Goal: Use online tool/utility: Use online tool/utility

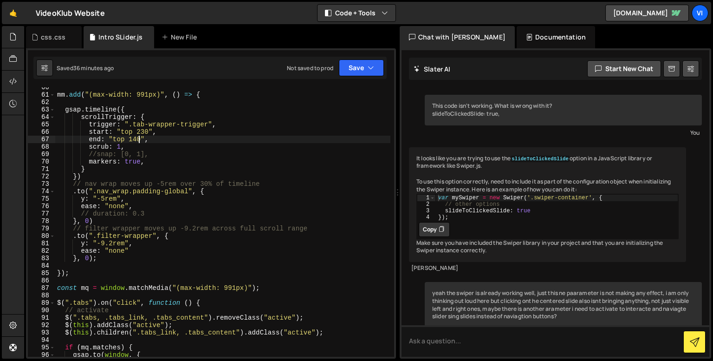
scroll to position [10025, 0]
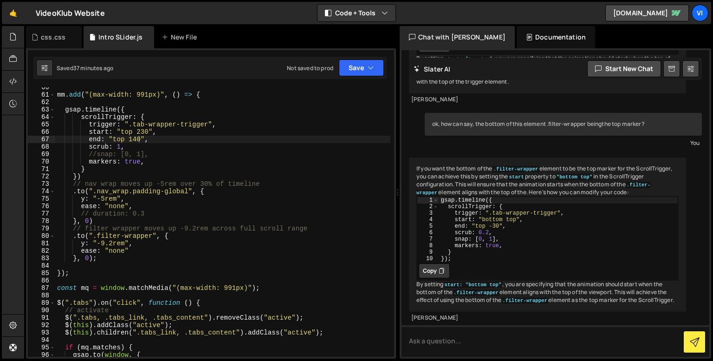
click at [139, 131] on div "mm . add ( "(max-width: 991px)" , ( ) => { gsap . timeline ({ scrollTrigger : {…" at bounding box center [222, 226] width 335 height 284
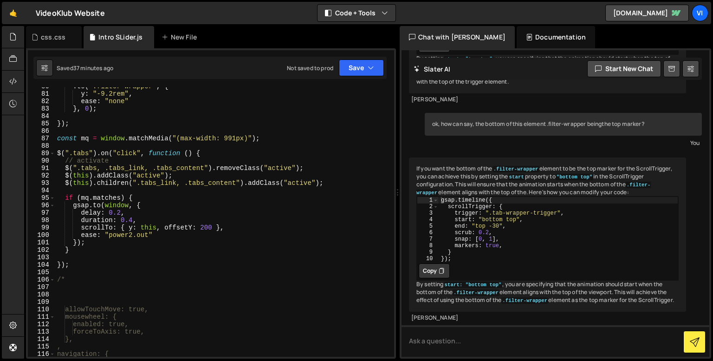
scroll to position [600, 0]
click at [206, 224] on div ". to ( ".filter-wrapper" , { y : "-9.2rem" , ease : "none" } , 0 ) ; }) ; const…" at bounding box center [222, 224] width 335 height 284
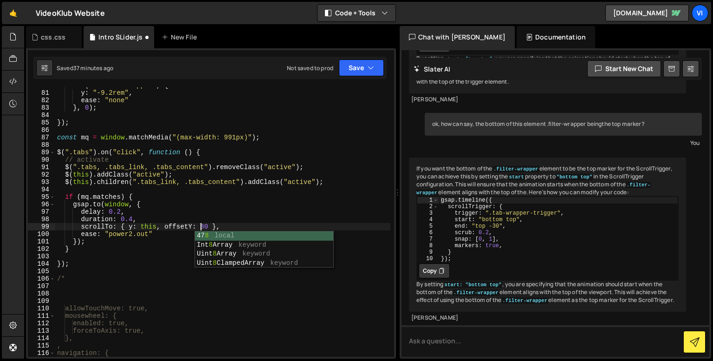
scroll to position [0, 10]
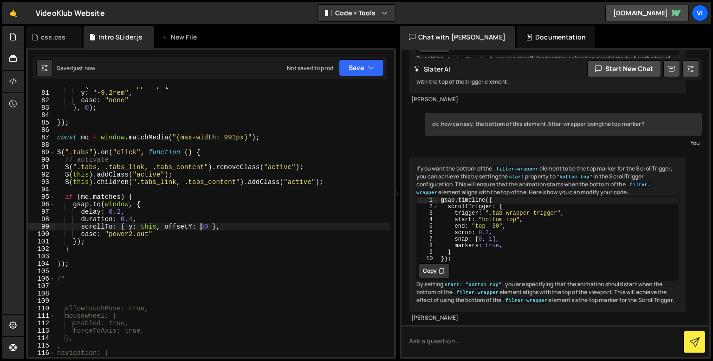
type textarea "scrollTo: { y: this, offsetY: 80 },"
click at [126, 191] on div ". to ( ".filter-wrapper" , { y : "-9.2rem" , ease : "none" } , 0 ) ; }) ; const…" at bounding box center [222, 224] width 335 height 284
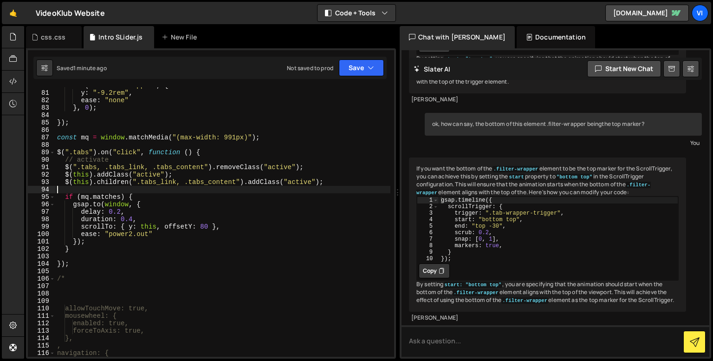
scroll to position [0, 0]
click at [118, 212] on div ". to ( ".filter-wrapper" , { y : "-9.2rem" , ease : "none" } , 0 ) ; }) ; const…" at bounding box center [222, 224] width 335 height 284
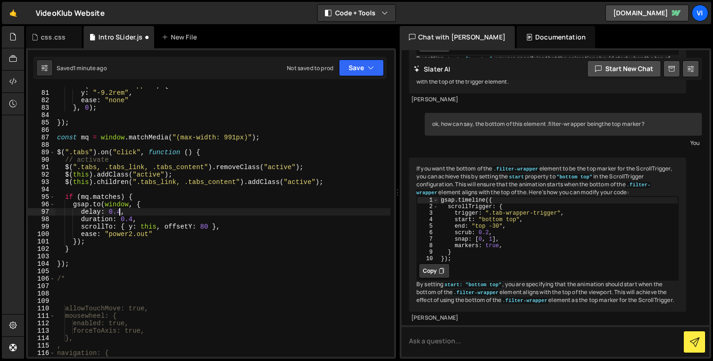
scroll to position [0, 4]
type textarea "delay: 0.4,"
click at [327, 301] on div ". to ( ".filter-wrapper" , { y : "-9.2rem" , ease : "none" } , 0 ) ; }) ; const…" at bounding box center [222, 224] width 335 height 284
click at [323, 245] on div ". to ( ".filter-wrapper" , { y : "-9.2rem" , ease : "none" } , 0 ) ; }) ; const…" at bounding box center [222, 224] width 335 height 284
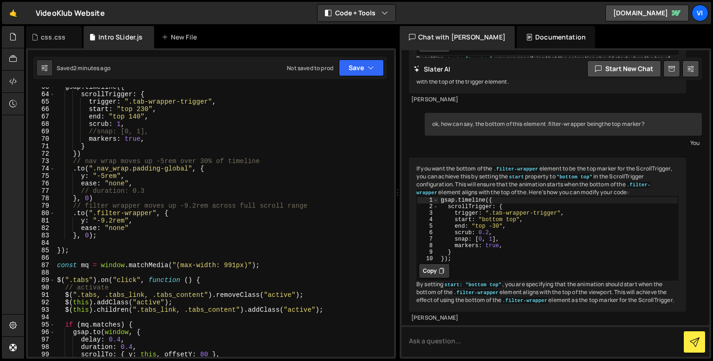
scroll to position [472, 0]
click at [129, 139] on div "gsap . timeline ({ scrollTrigger : { trigger : ".tab-wrapper-trigger" , start :…" at bounding box center [222, 225] width 335 height 284
click at [131, 139] on div "gsap . timeline ({ scrollTrigger : { trigger : ".tab-wrapper-trigger" , start :…" at bounding box center [222, 225] width 335 height 284
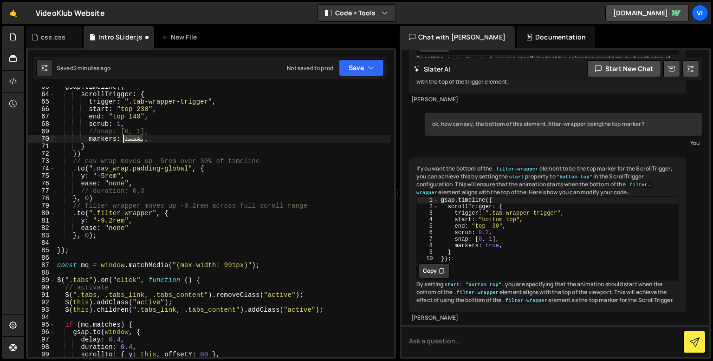
click at [131, 139] on div "gsap . timeline ({ scrollTrigger : { trigger : ".tab-wrapper-trigger" , start :…" at bounding box center [222, 225] width 335 height 284
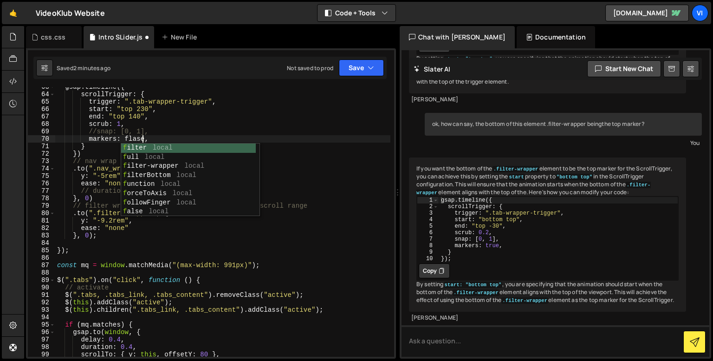
click at [134, 139] on div "gsap . timeline ({ scrollTrigger : { trigger : ".tab-wrapper-trigger" , start :…" at bounding box center [222, 225] width 335 height 284
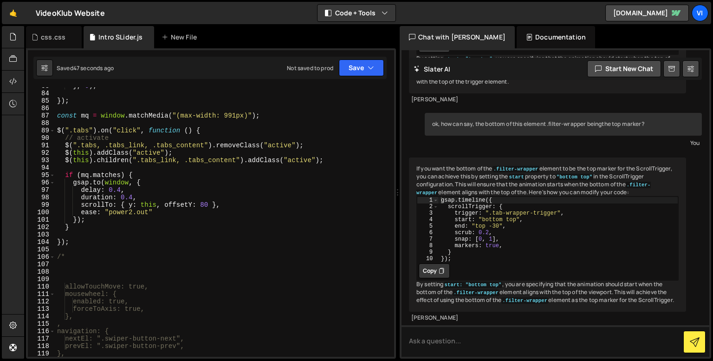
scroll to position [621, 0]
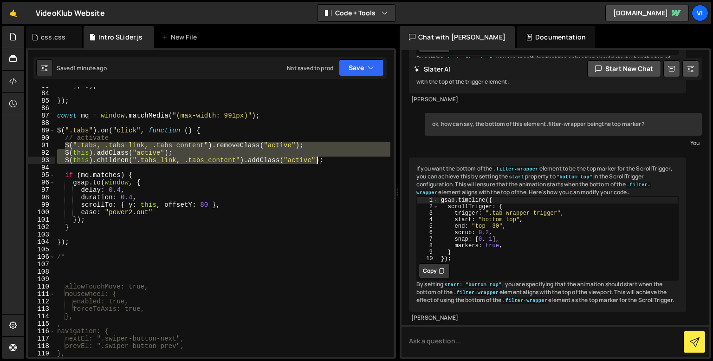
drag, startPoint x: 64, startPoint y: 146, endPoint x: 322, endPoint y: 160, distance: 258.5
click at [322, 160] on div "} , 0 ) ; }) ; const mq = window . matchMedia ( "(max-width: 991px)" ) ; $ ( ".…" at bounding box center [222, 224] width 335 height 284
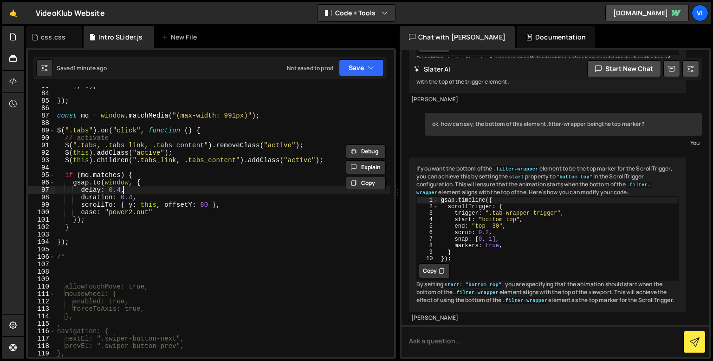
click at [296, 192] on div "} , 0 ) ; }) ; const mq = window . matchMedia ( "(max-width: 991px)" ) ; $ ( ".…" at bounding box center [222, 224] width 335 height 284
type textarea "delay: 0.4,"
click at [458, 347] on textarea at bounding box center [556, 341] width 308 height 32
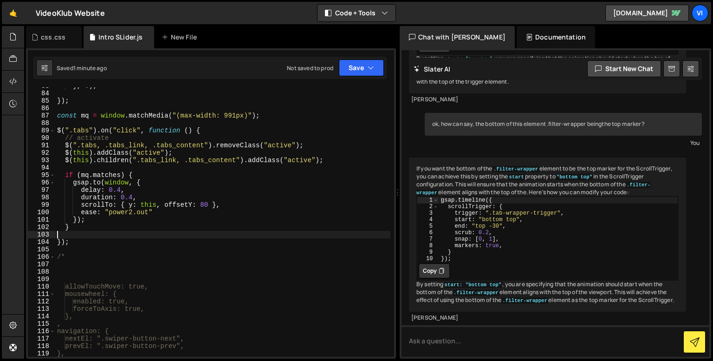
scroll to position [0, 0]
drag, startPoint x: 70, startPoint y: 237, endPoint x: 65, endPoint y: 228, distance: 9.8
click at [65, 228] on div "} , 0 ) ; }) ; const mq = window . matchMedia ( "(max-width: 991px)" ) ; $ ( ".…" at bounding box center [222, 224] width 335 height 284
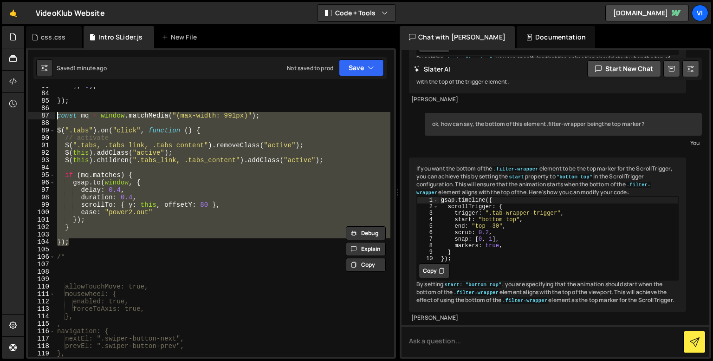
drag, startPoint x: 71, startPoint y: 242, endPoint x: 53, endPoint y: 117, distance: 125.6
click at [53, 117] on div "} 83 84 85 86 87 88 89 90 91 92 93 94 95 96 97 98 99 100 101 102 103 104 105 10…" at bounding box center [211, 221] width 366 height 269
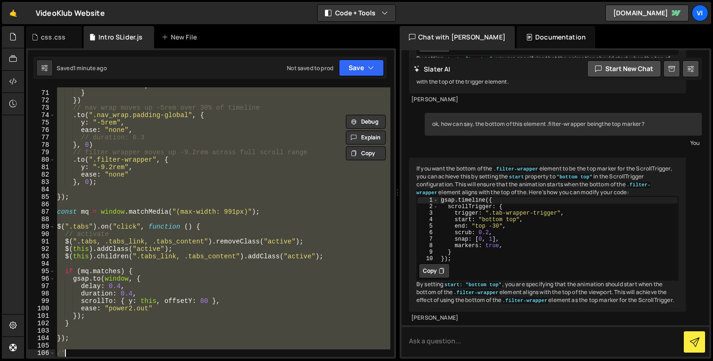
scroll to position [555, 0]
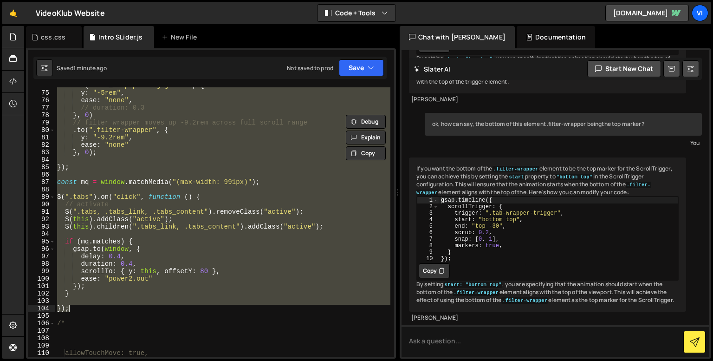
drag, startPoint x: 58, startPoint y: 140, endPoint x: 111, endPoint y: 308, distance: 176.0
click at [111, 308] on div ". to ( ".nav_wrap.padding-global" , { y : "-5rem" , ease : "none" , // duration…" at bounding box center [222, 224] width 335 height 284
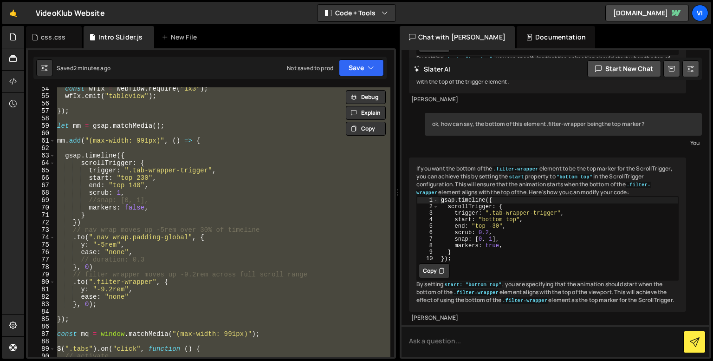
scroll to position [409, 0]
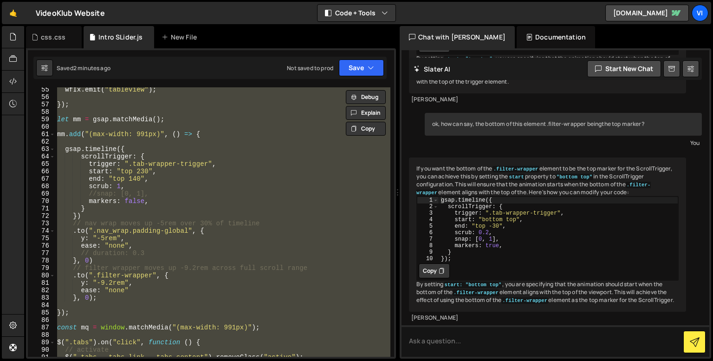
click at [143, 294] on div "wfIx . emit ( "tableview" ) ; }) ; let mm = gsap . matchMedia ( ) ; mm . add ( …" at bounding box center [222, 228] width 335 height 284
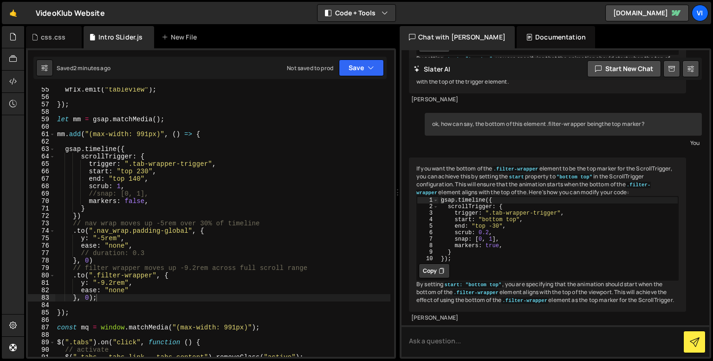
click at [71, 311] on div "wfIx . emit ( "tableview" ) ; }) ; let mm = gsap . matchMedia ( ) ; mm . add ( …" at bounding box center [222, 228] width 335 height 284
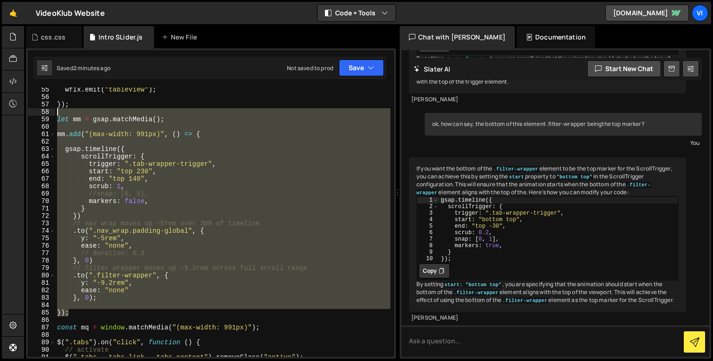
drag, startPoint x: 72, startPoint y: 312, endPoint x: 55, endPoint y: 115, distance: 198.5
click at [55, 115] on div "}); 55 56 57 58 59 60 61 62 63 64 65 66 67 68 69 70 71 72 73 74 75 76 77 78 79 …" at bounding box center [211, 221] width 366 height 269
type textarea "let mm = gsap.matchMedia();"
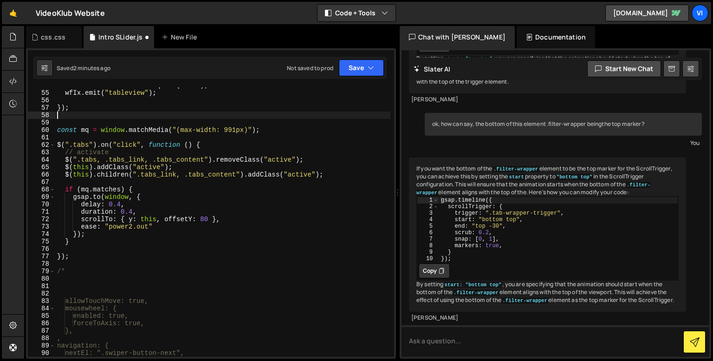
scroll to position [407, 0]
click at [57, 253] on div "const wfIx = Webflow . require ( "ix3" ) ; wfIx . emit ( "tableview" ) ; }) ; c…" at bounding box center [222, 224] width 335 height 284
type textarea "});"
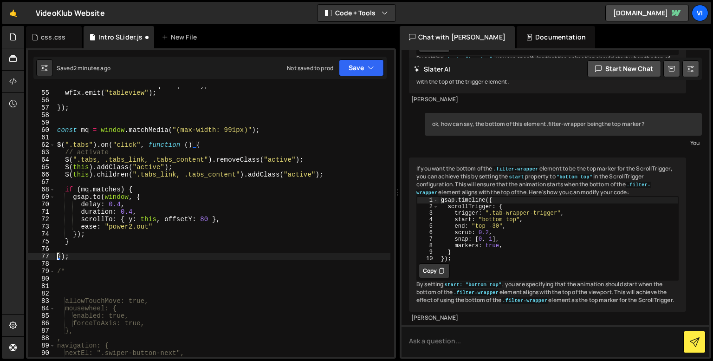
click at [81, 258] on div "const wfIx = Webflow . require ( "ix3" ) ; wfIx . emit ( "tableview" ) ; }) ; c…" at bounding box center [222, 224] width 335 height 284
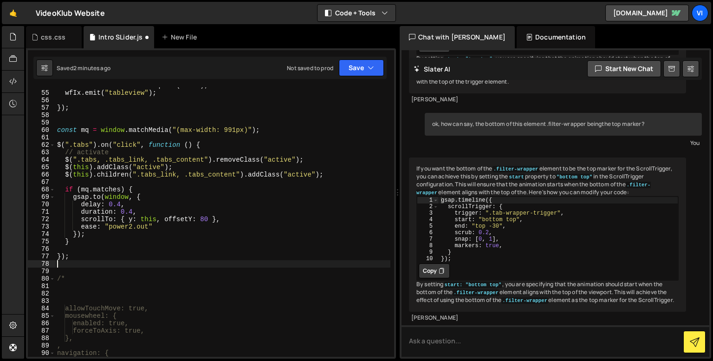
paste textarea "});"
type textarea "});"
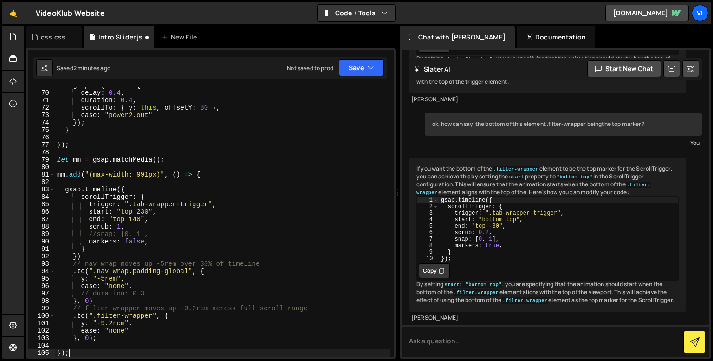
scroll to position [518, 0]
click at [89, 141] on div "gsap . to ( window , { delay : 0.4 , duration : 0.4 , scrollTo : { y : this , o…" at bounding box center [222, 224] width 335 height 284
type textarea "});"
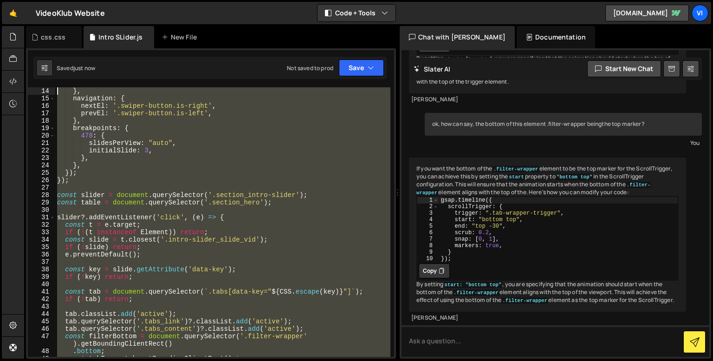
scroll to position [7, 0]
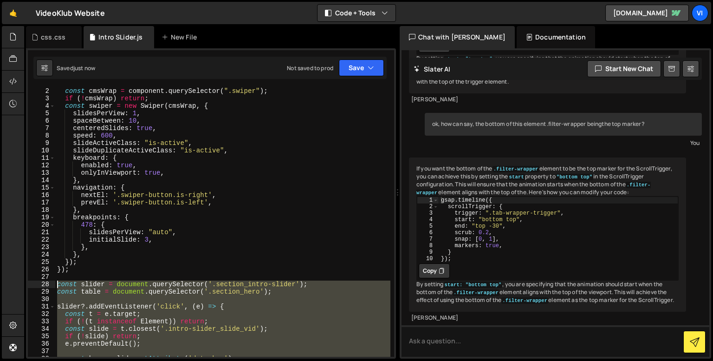
drag, startPoint x: 75, startPoint y: 243, endPoint x: 41, endPoint y: 285, distance: 54.2
click at [41, 285] on div "mm.add("(max-width: 991px)", () => { 2 3 4 5 6 7 8 9 10 11 12 13 14 15 16 17 18…" at bounding box center [211, 221] width 366 height 269
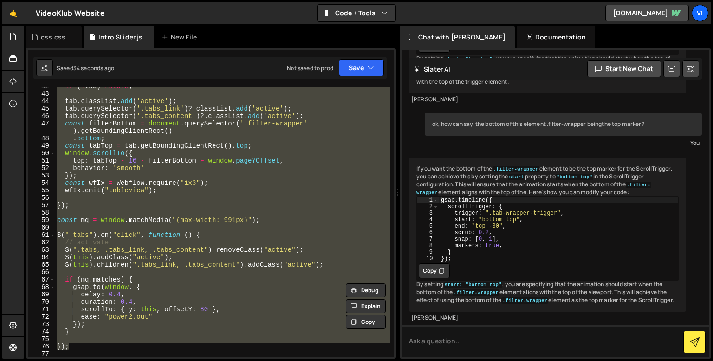
scroll to position [309, 0]
click at [249, 263] on div "if ( ! tab ) return ; tab . classList . add ( 'active' ) ; tab . querySelector …" at bounding box center [222, 225] width 335 height 284
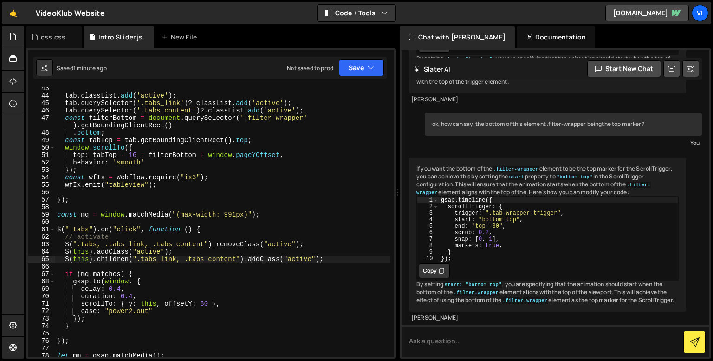
scroll to position [316, 0]
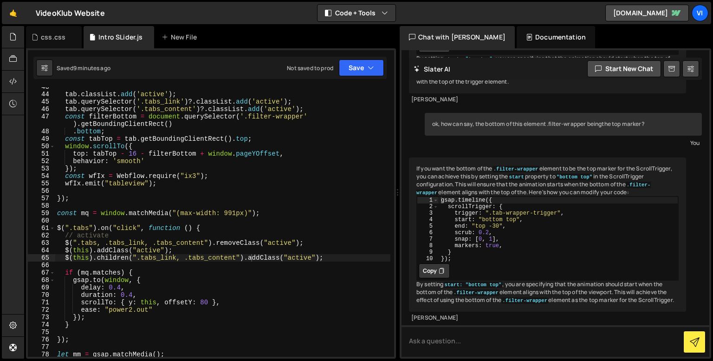
click at [131, 307] on div "tab . classList . add ( 'active' ) ; tab . querySelector ( '.tabs_link' ) ?. cl…" at bounding box center [222, 225] width 335 height 284
type textarea "ease: "power2.out""
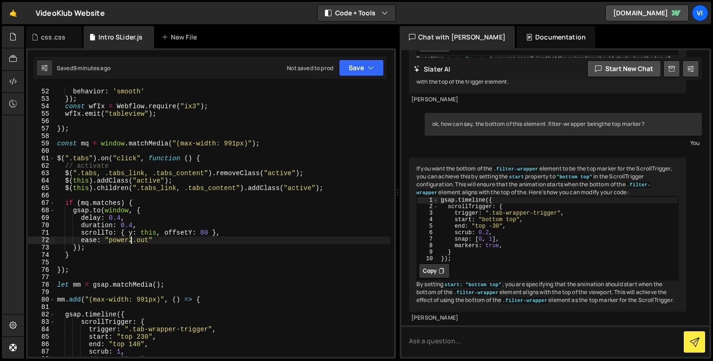
scroll to position [385, 0]
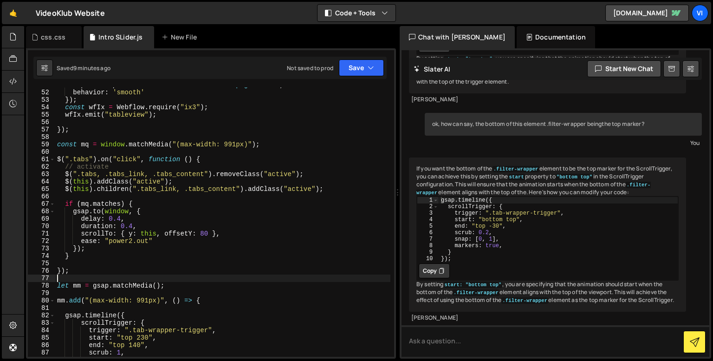
drag, startPoint x: 68, startPoint y: 275, endPoint x: 77, endPoint y: 274, distance: 9.3
click at [77, 274] on div "top : tabTop - 16 - filterBottom + window . pageYOffset , behavior : 'smooth' }…" at bounding box center [222, 223] width 335 height 284
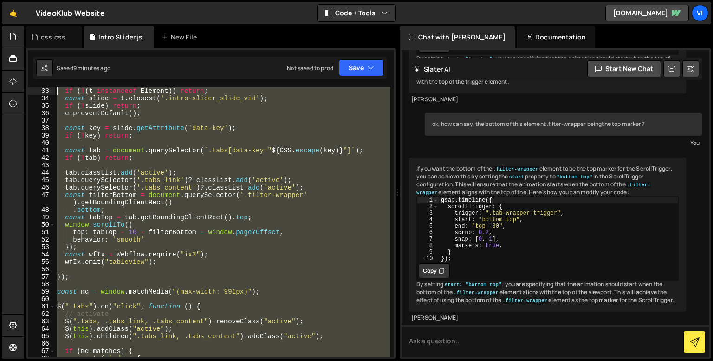
scroll to position [97, 0]
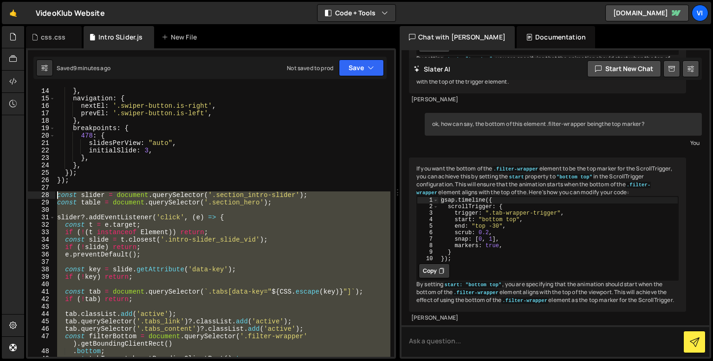
drag, startPoint x: 82, startPoint y: 271, endPoint x: 39, endPoint y: 193, distance: 89.4
click at [39, 193] on div "14 15 16 17 18 19 20 21 22 23 24 25 26 27 28 29 30 31 32 33 34 35 36 37 38 39 4…" at bounding box center [211, 221] width 366 height 269
type textarea "const slider = document.querySelector('.section_intro-slider'); const table = d…"
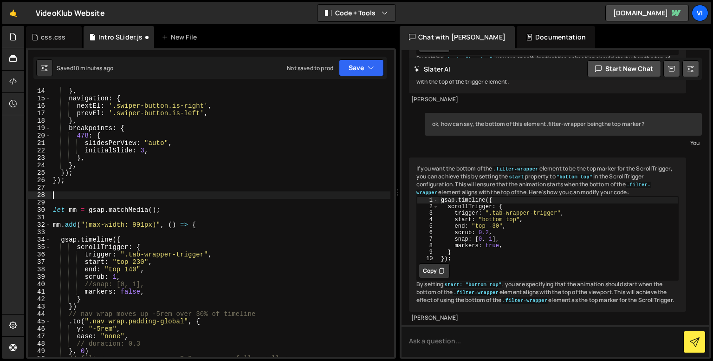
click at [283, 188] on div "} , navigation : { nextEl : '.swiper-button.is-right' , prevEl : '.swiper-butto…" at bounding box center [220, 229] width 339 height 284
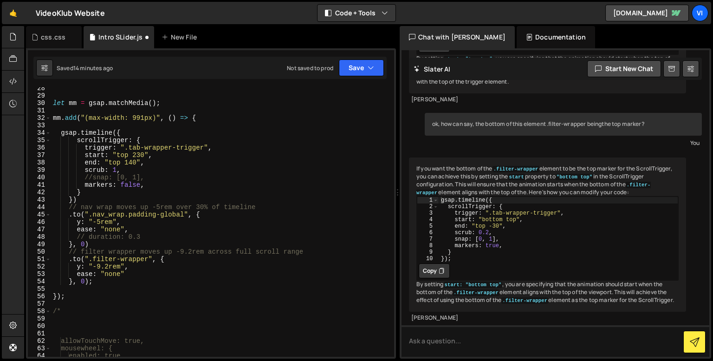
scroll to position [204, 0]
click at [71, 303] on div "let mm = gsap . matchMedia ( ) ; mm . add ( "(max-width: 991px)" , ( ) => { gsa…" at bounding box center [220, 226] width 339 height 284
type textarea "// gpgsap"
paste textarea
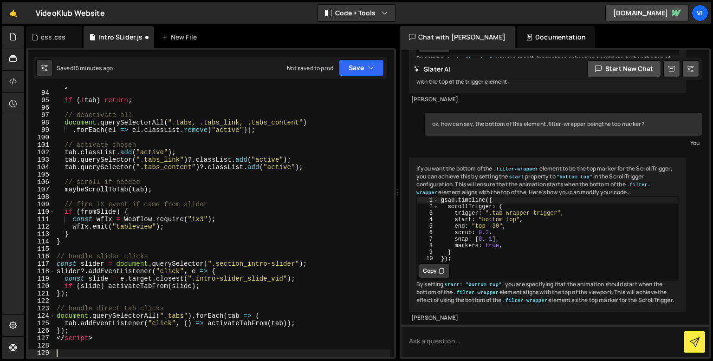
scroll to position [696, 0]
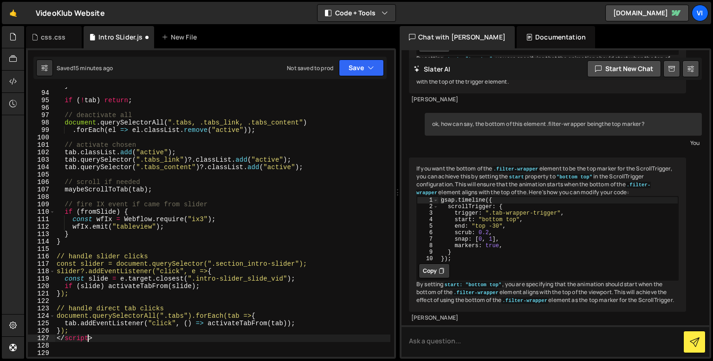
click at [88, 335] on div "} if ( ! tab ) return ; // deactivate all document . querySelectorAll ( ".tabs,…" at bounding box center [223, 224] width 336 height 284
type textarea "</script>"
drag, startPoint x: 95, startPoint y: 338, endPoint x: 57, endPoint y: 340, distance: 38.6
click at [57, 340] on div "} if ( ! tab ) return ; // deactivate all document . querySelectorAll ( ".tabs,…" at bounding box center [223, 224] width 336 height 284
type textarea "});"
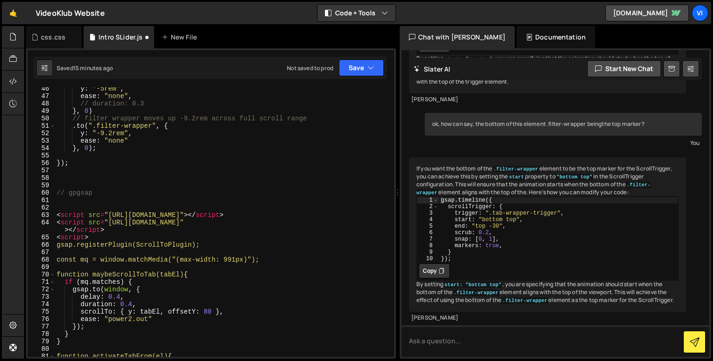
scroll to position [337, 0]
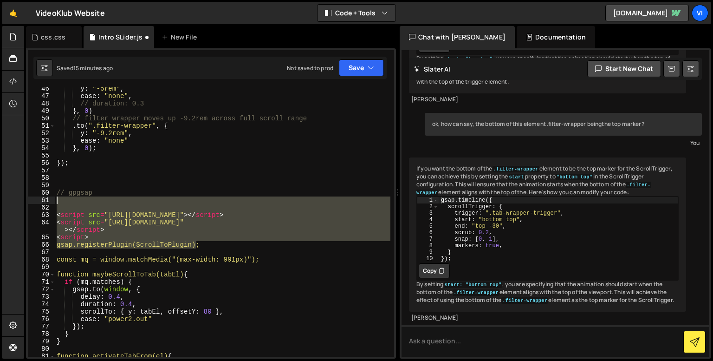
drag, startPoint x: 201, startPoint y: 246, endPoint x: 55, endPoint y: 201, distance: 153.2
click at [55, 201] on div "}); 46 47 48 49 50 51 52 53 54 55 56 57 58 59 60 61 62 63 64 65 66 67 68 69 70 …" at bounding box center [211, 221] width 366 height 269
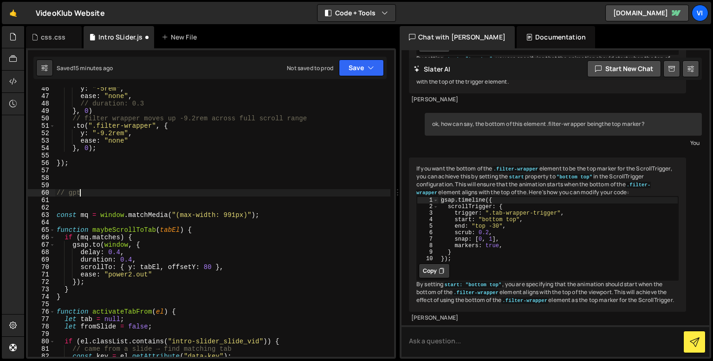
scroll to position [0, 1]
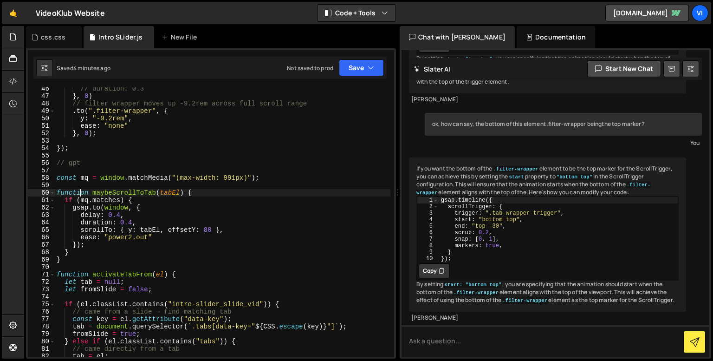
click at [164, 242] on div "// duration: 0.3 } , 0 ) // filter wrapper moves up -9.2rem across full scroll …" at bounding box center [223, 227] width 336 height 284
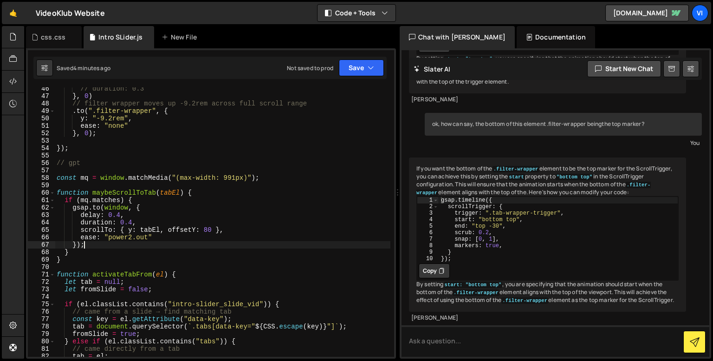
click at [127, 255] on div "// duration: 0.3 } , 0 ) // filter wrapper moves up -9.2rem across full scroll …" at bounding box center [223, 227] width 336 height 284
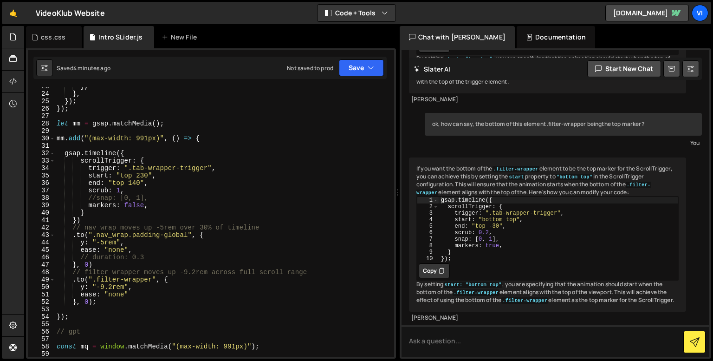
scroll to position [168, 0]
click at [166, 199] on div "} , } , }) ; }) ; let mm = gsap . matchMedia ( ) ; mm . add ( "(max-width: 991p…" at bounding box center [223, 225] width 336 height 284
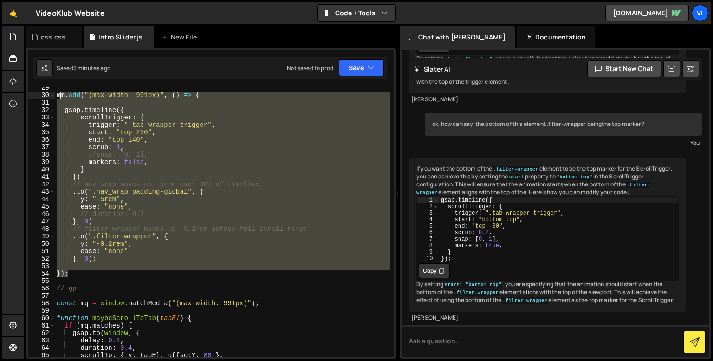
scroll to position [208, 0]
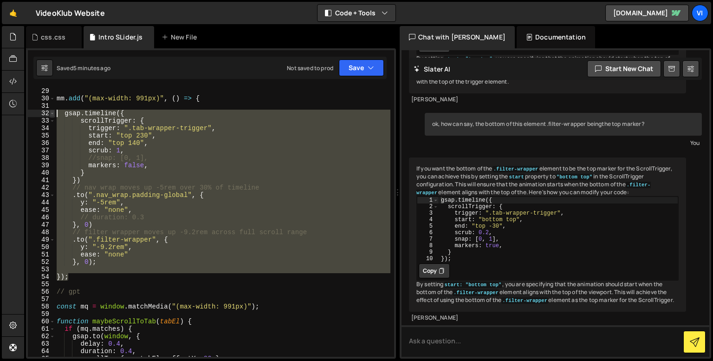
drag, startPoint x: 79, startPoint y: 272, endPoint x: 53, endPoint y: 115, distance: 159.9
click at [53, 115] on div "//snap: [0, 1], 29 30 31 32 33 34 35 36 37 38 39 40 41 42 43 44 45 46 47 48 49 …" at bounding box center [211, 221] width 366 height 269
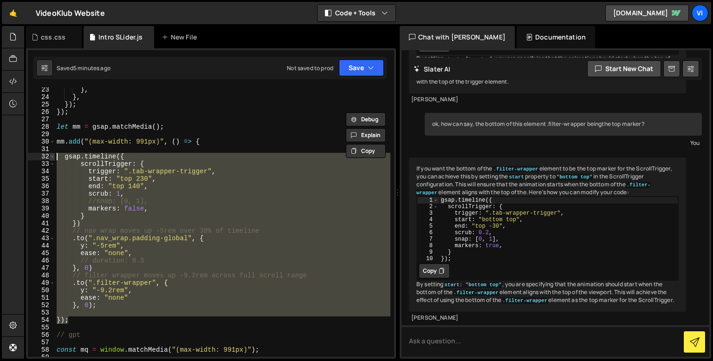
scroll to position [163, 0]
click at [69, 338] on div "} , } , }) ; }) ; let mm = gsap . matchMedia ( ) ; mm . add ( "(max-width: 991p…" at bounding box center [223, 229] width 336 height 284
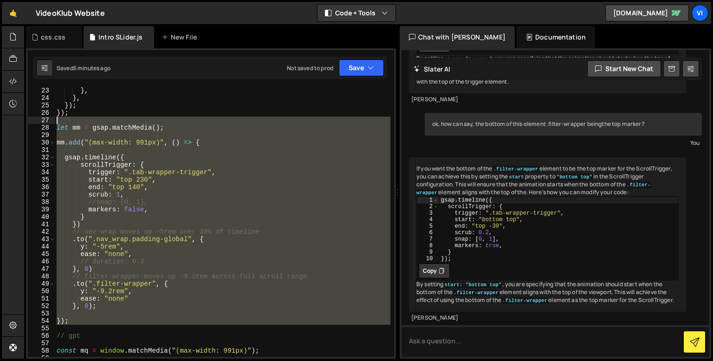
drag, startPoint x: 73, startPoint y: 325, endPoint x: 42, endPoint y: 123, distance: 205.3
click at [42, 123] on div "// gpt 23 24 25 26 27 28 29 30 31 32 33 34 35 36 37 38 39 40 41 42 43 44 45 46 …" at bounding box center [211, 221] width 366 height 269
drag, startPoint x: 80, startPoint y: 321, endPoint x: 73, endPoint y: 321, distance: 6.5
click at [80, 321] on div "} , } , }) ; }) ; let mm = gsap . matchMedia ( ) ; mm . add ( "(max-width: 991p…" at bounding box center [223, 229] width 336 height 284
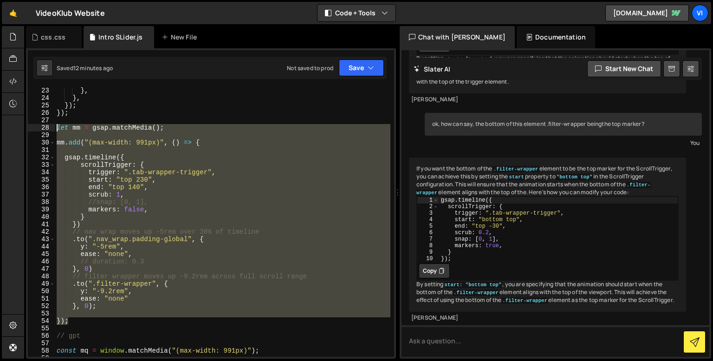
drag, startPoint x: 71, startPoint y: 321, endPoint x: 56, endPoint y: 127, distance: 194.2
click at [56, 127] on div "} , } , }) ; }) ; let mm = gsap . matchMedia ( ) ; mm . add ( "(max-width: 991p…" at bounding box center [223, 229] width 336 height 284
type textarea "let mm = gsap.matchMedia();"
paste textarea
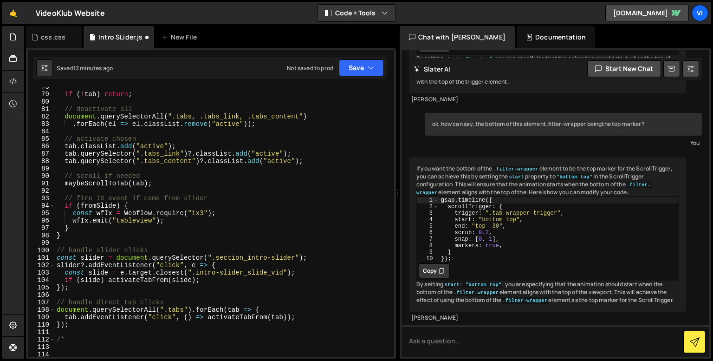
scroll to position [577, 0]
click at [174, 218] on div "if ( ! tab ) return ; // deactivate all document . querySelectorAll ( ".tabs, .…" at bounding box center [223, 224] width 336 height 284
type textarea "wfIx.emit("tableview");"
click at [172, 218] on div "if ( ! tab ) return ; // deactivate all document . querySelectorAll ( ".tabs, .…" at bounding box center [223, 224] width 336 height 284
paste textarea
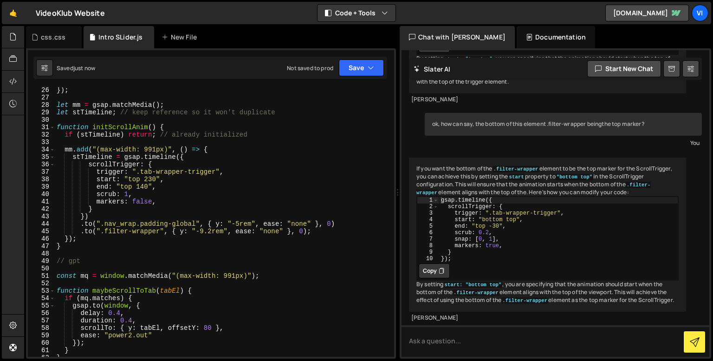
scroll to position [186, 0]
click at [143, 203] on div "}) ; let mm = gsap . matchMedia ( ) ; let stTimeline ; // keep reference so it …" at bounding box center [223, 229] width 336 height 284
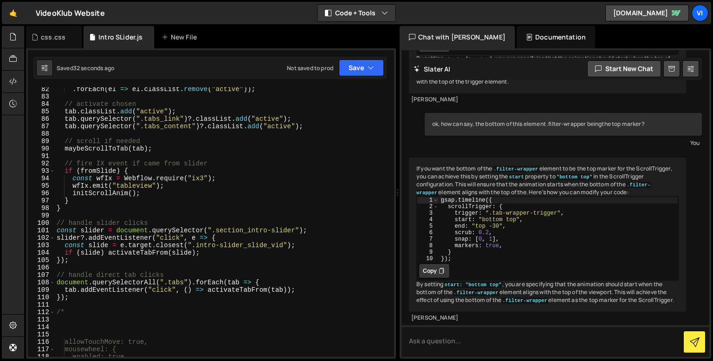
scroll to position [603, 0]
click at [103, 190] on div ". forEach ( el => el . classList . remove ( "active" )) ; // activate chosen ta…" at bounding box center [223, 227] width 336 height 284
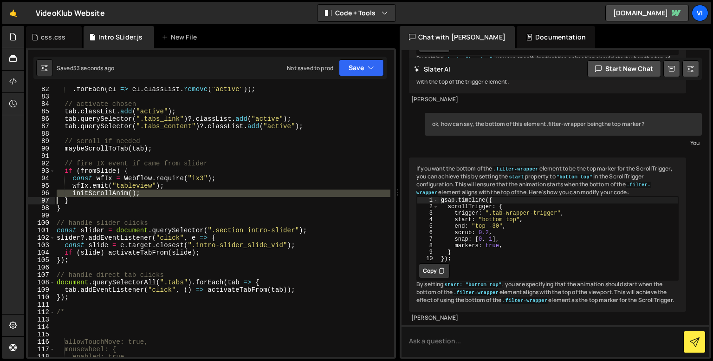
scroll to position [0, 5]
click at [103, 190] on div ". forEach ( el => el . classList . remove ( "active" )) ; // activate chosen ta…" at bounding box center [223, 227] width 336 height 284
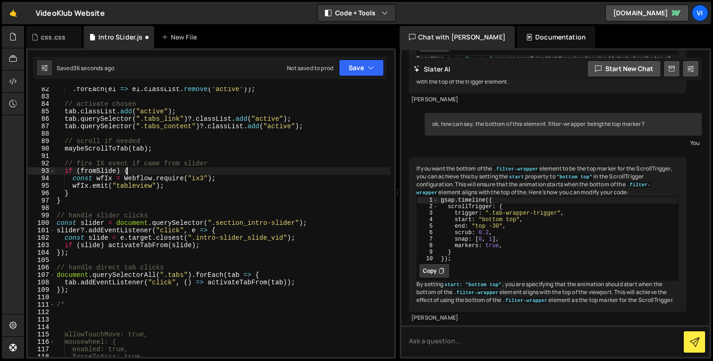
click at [131, 173] on div ". forEach ( el => el . classList . remove ( "active" )) ; // activate chosen ta…" at bounding box center [223, 227] width 336 height 284
type textarea "if (fromSlide) {"
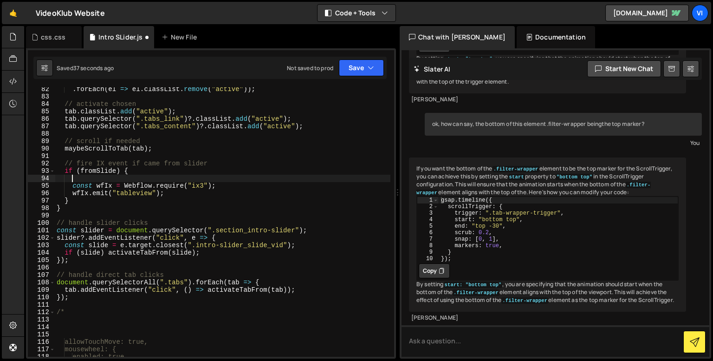
paste textarea
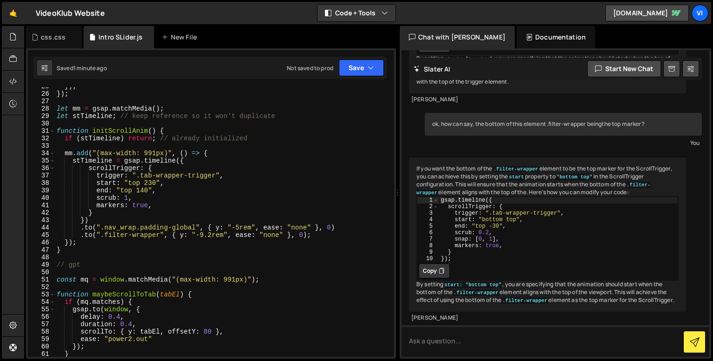
scroll to position [183, 0]
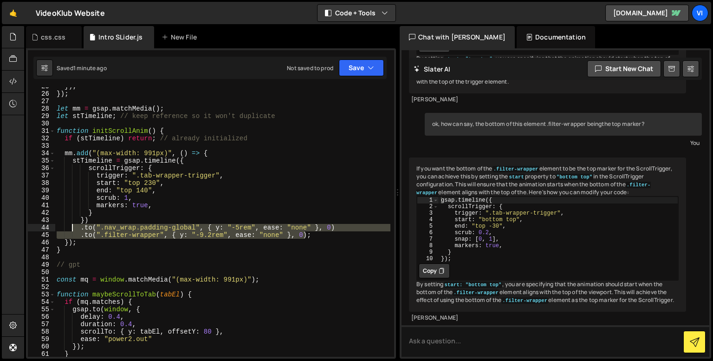
drag, startPoint x: 309, startPoint y: 234, endPoint x: 71, endPoint y: 227, distance: 237.3
click at [71, 227] on div "}) ; }) ; let mm = gsap . matchMedia ( ) ; let stTimeline ; // keep reference s…" at bounding box center [223, 225] width 336 height 284
click at [201, 227] on div "}) ; }) ; let mm = gsap . matchMedia ( ) ; let stTimeline ; // keep reference s…" at bounding box center [223, 225] width 336 height 284
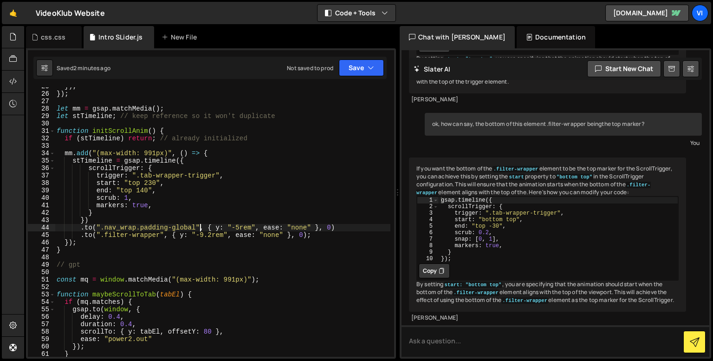
paste textarea "0rem" }, { y: ""
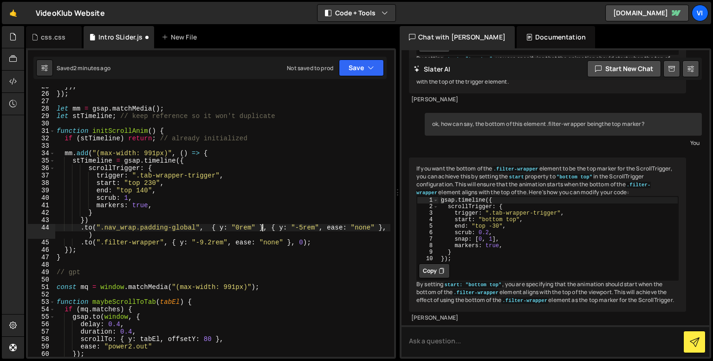
scroll to position [0, 10]
click at [213, 244] on div "}) ; }) ; let mm = gsap . matchMedia ( ) ; let stTimeline ; // keep reference s…" at bounding box center [223, 225] width 336 height 284
click at [168, 242] on div "}) ; }) ; let mm = gsap . matchMedia ( ) ; let stTimeline ; // keep reference s…" at bounding box center [223, 225] width 336 height 284
paste textarea "{ y: "0rem" },"
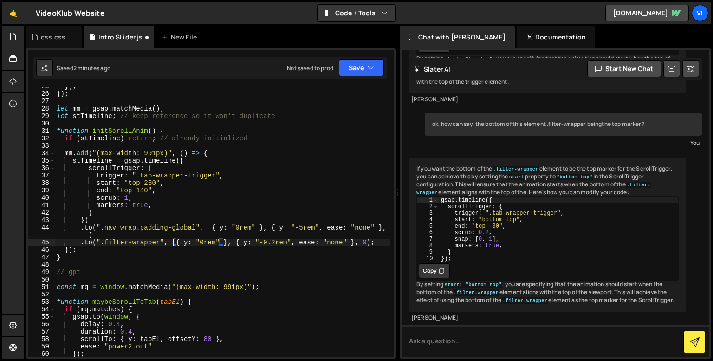
click at [172, 240] on div "}) ; }) ; let mm = gsap . matchMedia ( ) ; let stTimeline ; // keep reference s…" at bounding box center [223, 225] width 336 height 284
click at [84, 242] on div "}) ; }) ; let mm = gsap . matchMedia ( ) ; let stTimeline ; // keep reference s…" at bounding box center [223, 225] width 336 height 284
click at [87, 225] on div "}) ; }) ; let mm = gsap . matchMedia ( ) ; let stTimeline ; // keep reference s…" at bounding box center [223, 225] width 336 height 284
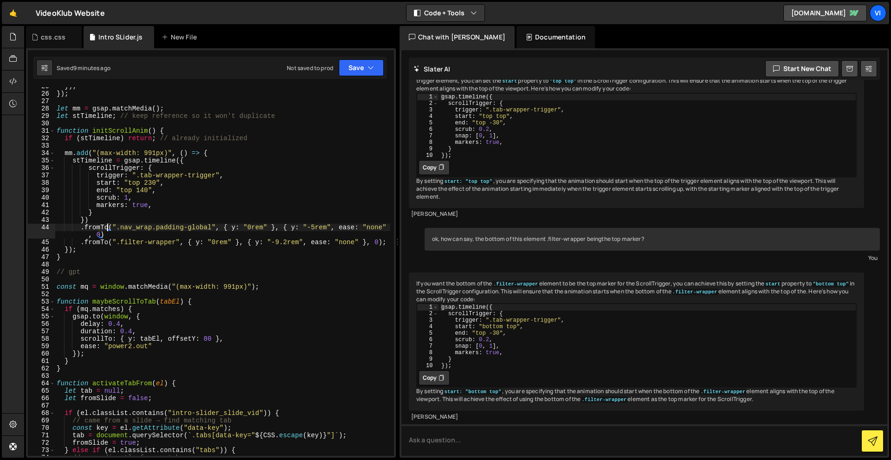
scroll to position [8272, 0]
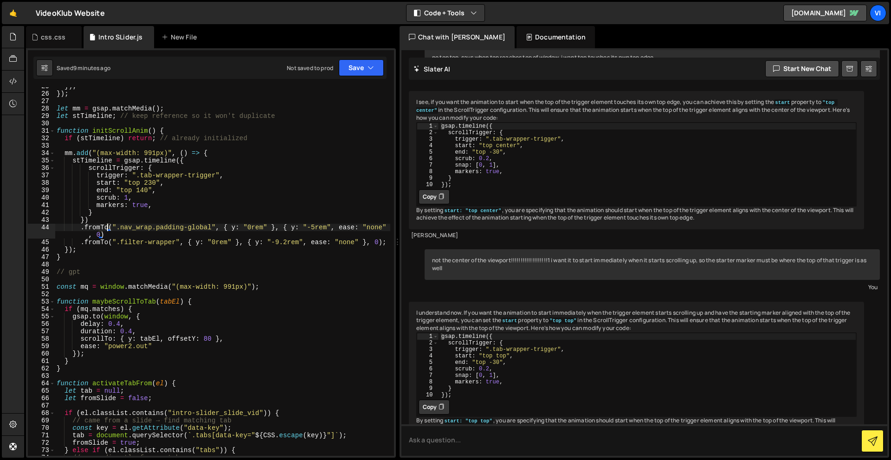
click at [134, 204] on div "}) ; }) ; let mm = gsap . matchMedia ( ) ; let stTimeline ; // keep reference s…" at bounding box center [223, 274] width 336 height 383
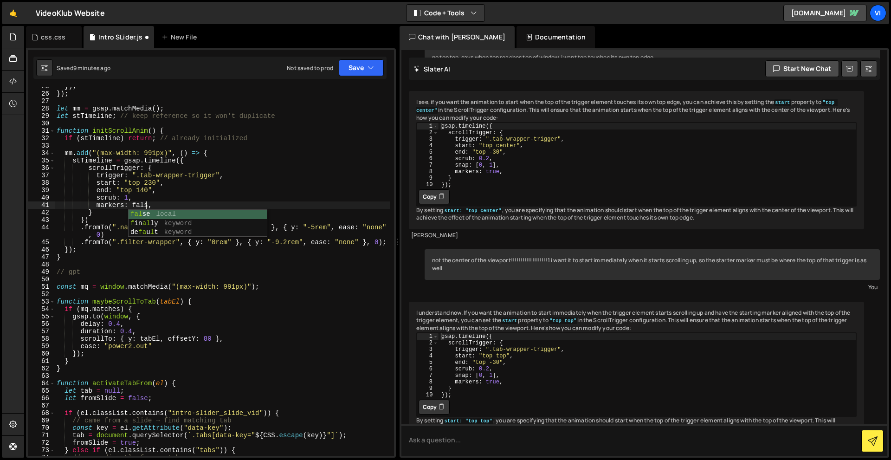
scroll to position [0, 6]
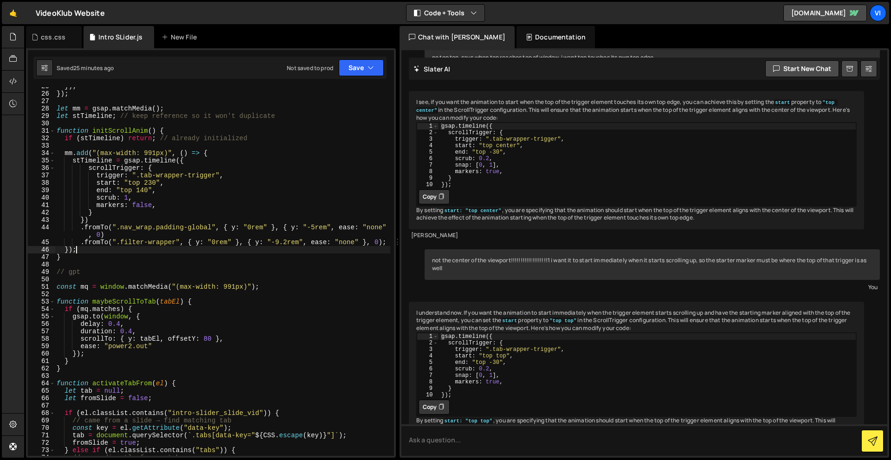
click at [106, 252] on div "}) ; }) ; let mm = gsap . matchMedia ( ) ; let stTimeline ; // keep reference s…" at bounding box center [223, 274] width 336 height 383
type textarea "});"
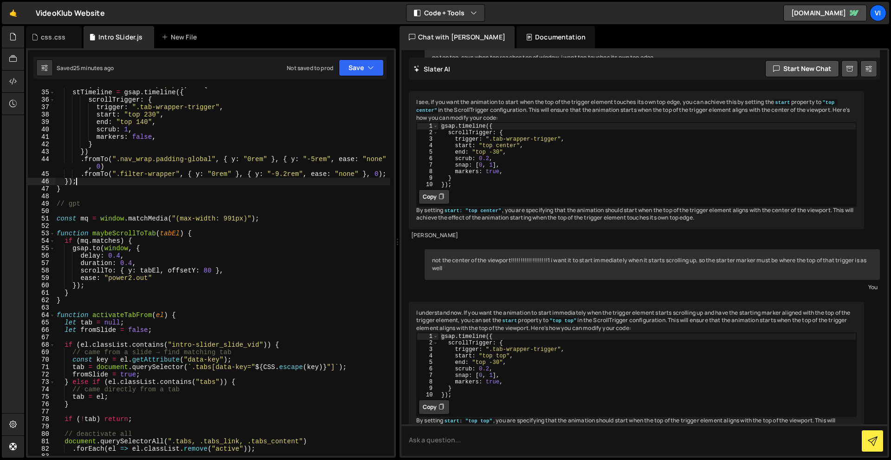
scroll to position [252, 0]
click at [91, 305] on div "mm . add ( "(max-width: 991px)" , ( ) => { stTimeline = gsap . timeline ({ scro…" at bounding box center [223, 271] width 336 height 383
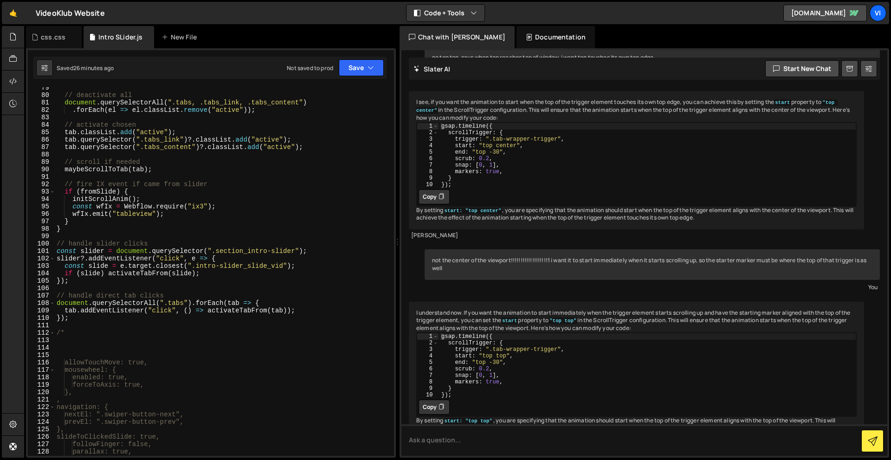
scroll to position [590, 0]
click at [88, 232] on div "// deactivate all document . querySelectorAll ( ".tabs, .tabs_link, .tabs_conte…" at bounding box center [223, 275] width 336 height 383
click at [147, 202] on div "// deactivate all document . querySelectorAll ( ".tabs, .tabs_link, .tabs_conte…" at bounding box center [223, 275] width 336 height 383
click at [169, 215] on div "// deactivate all document . querySelectorAll ( ".tabs, .tabs_link, .tabs_conte…" at bounding box center [223, 275] width 336 height 383
type textarea "wfIx.emit("tableview");"
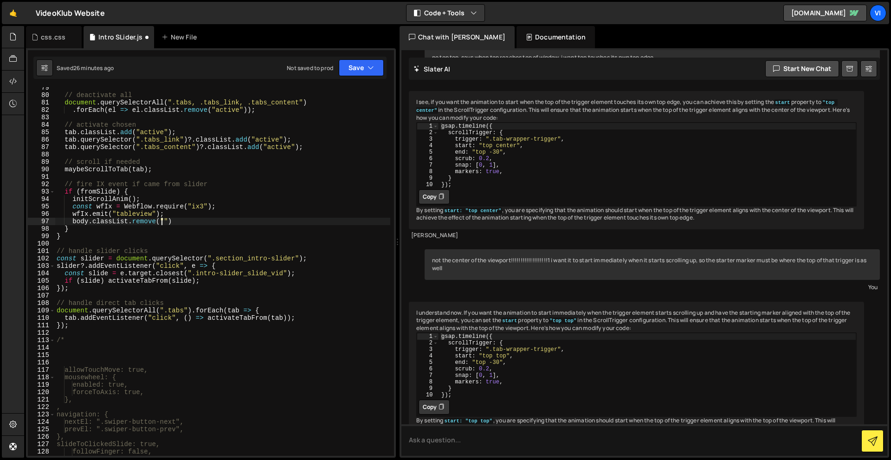
scroll to position [0, 7]
paste textarea "u-brand-2""
click at [206, 232] on div "// deactivate all document . querySelectorAll ( ".tabs, .tabs_link, .tabs_conte…" at bounding box center [223, 275] width 336 height 383
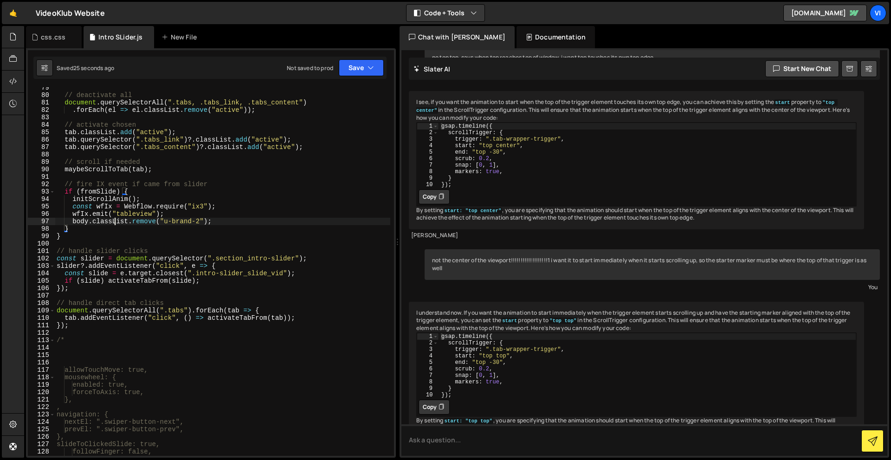
click at [116, 223] on div "// deactivate all document . querySelectorAll ( ".tabs, .tabs_link, .tabs_conte…" at bounding box center [223, 275] width 336 height 383
type textarea "body.classList.remove("u-brand-2"); }"
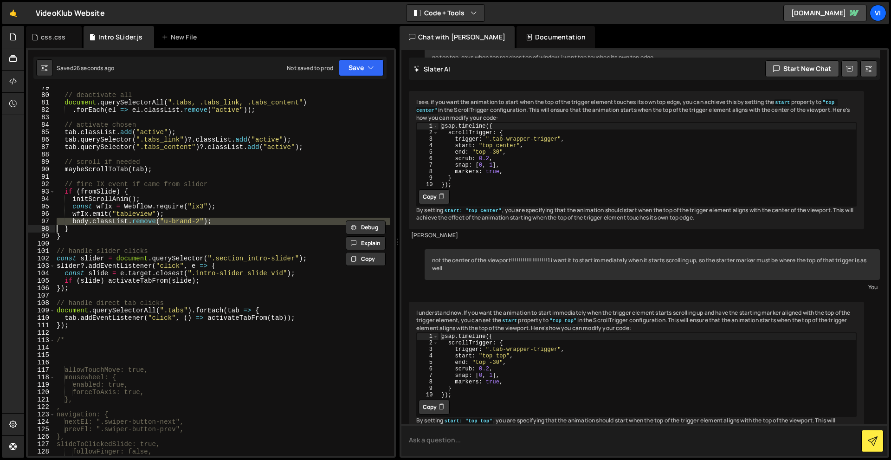
click at [514, 360] on textarea at bounding box center [645, 440] width 486 height 32
paste textarea "body.classList.remove("u-brand-2");"
type textarea "why isthis not working body.classList.remove("u-brand-2");"
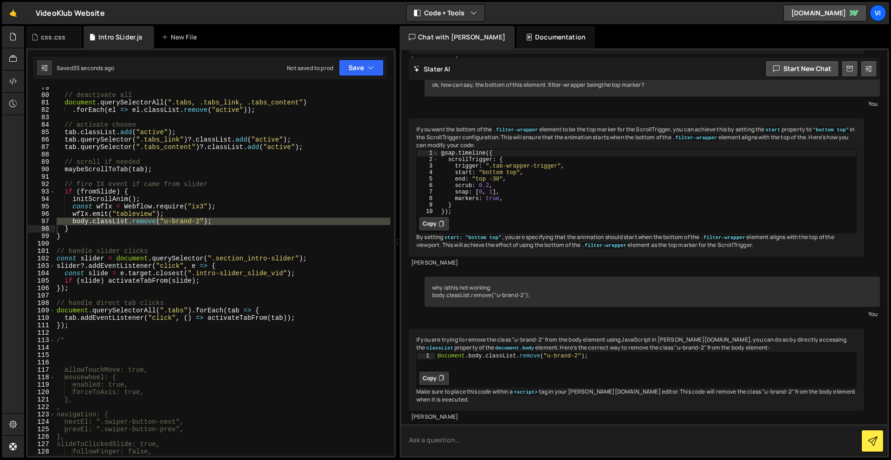
scroll to position [9367, 0]
type textarea "document.body.classList.remove("u-brand-2");"
click at [480, 352] on div "document . body . classList . remove ( "u-brand-2" ) ;" at bounding box center [645, 361] width 421 height 19
click at [480, 352] on div "document . body . classList . remove ( "u-brand-2" ) ;" at bounding box center [646, 361] width 421 height 19
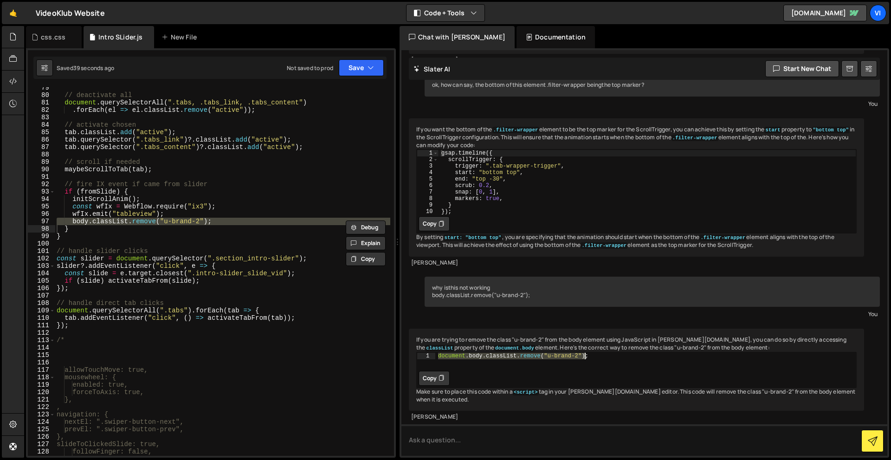
click at [480, 352] on div "document . body . classList . remove ( "u-brand-2" ) ;" at bounding box center [646, 361] width 421 height 19
click at [451, 360] on div "document.body.classList.remove("u-brand-2"); 1 document . body . classList . re…" at bounding box center [636, 370] width 441 height 36
click at [440, 360] on icon at bounding box center [442, 378] width 6 height 9
click at [156, 221] on div "// deactivate all document . querySelectorAll ( ".tabs, .tabs_link, .tabs_conte…" at bounding box center [223, 275] width 336 height 383
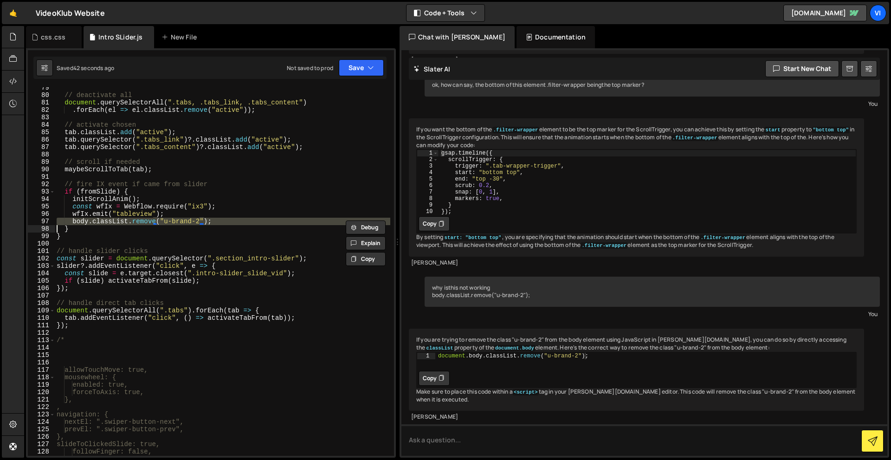
click at [156, 221] on div "// deactivate all document . querySelectorAll ( ".tabs, .tabs_link, .tabs_conte…" at bounding box center [223, 275] width 336 height 383
paste textarea "document.body.classList.remove("u-brand-2");"
click at [192, 235] on div "// deactivate all document . querySelectorAll ( ".tabs, .tabs_link, .tabs_conte…" at bounding box center [223, 275] width 336 height 383
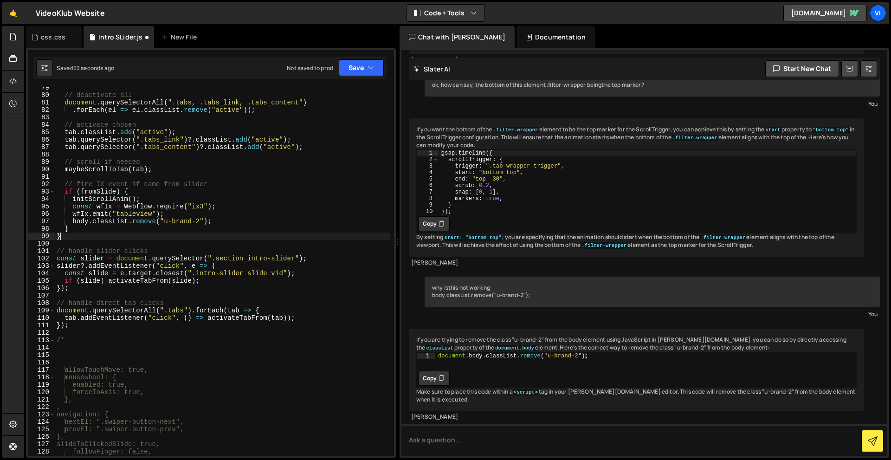
scroll to position [0, 0]
drag, startPoint x: 215, startPoint y: 223, endPoint x: 71, endPoint y: 220, distance: 143.9
click at [71, 220] on div "// deactivate all document . querySelectorAll ( ".tabs, .tabs_link, .tabs_conte…" at bounding box center [223, 275] width 336 height 383
paste textarea "document."
type textarea "document.body.classList.remove("u-brand-2");"
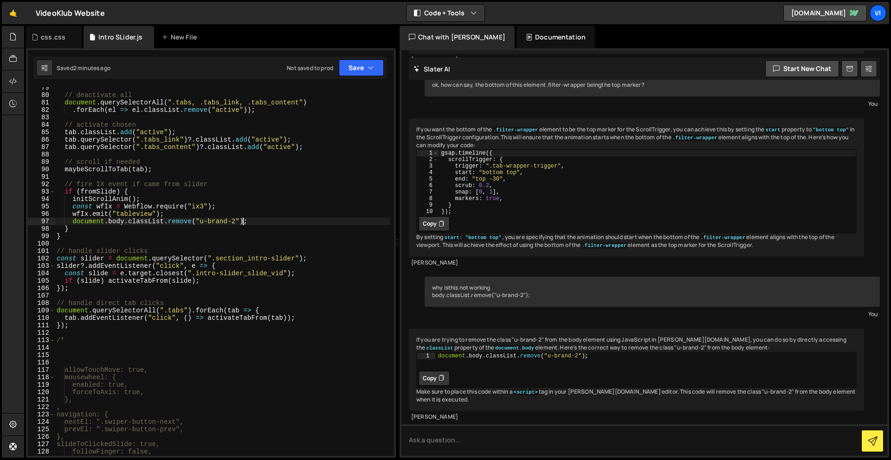
click at [173, 242] on div "// deactivate all document . querySelectorAll ( ".tabs, .tabs_link, .tabs_conte…" at bounding box center [223, 275] width 336 height 383
click at [128, 223] on div "// deactivate all document . querySelectorAll ( ".tabs, .tabs_link, .tabs_conte…" at bounding box center [223, 275] width 336 height 383
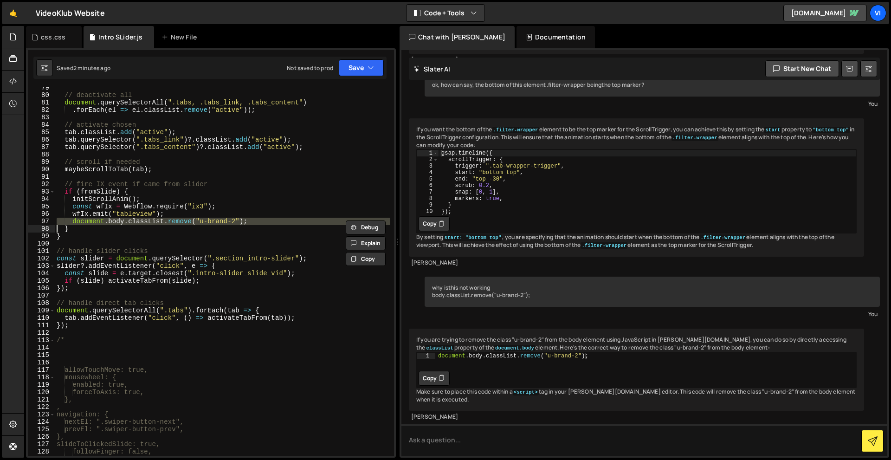
click at [128, 223] on div "// deactivate all document . querySelectorAll ( ".tabs, .tabs_link, .tabs_conte…" at bounding box center [223, 275] width 336 height 383
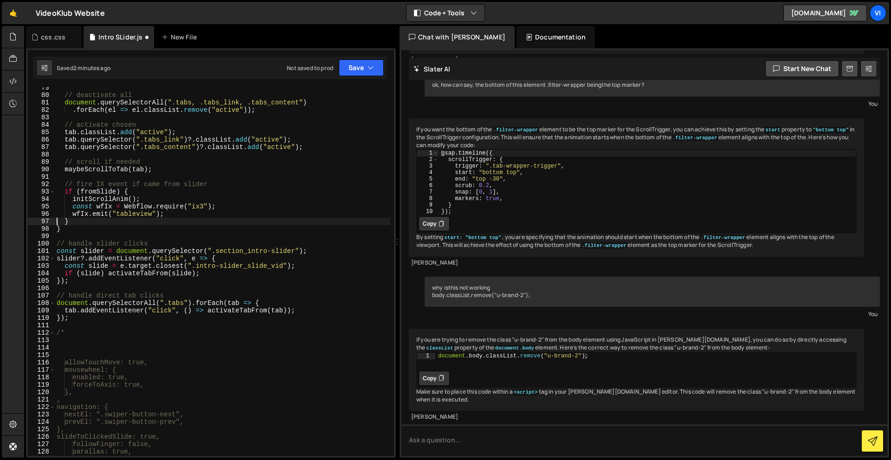
click at [141, 199] on div "// deactivate all document . querySelectorAll ( ".tabs, .tabs_link, .tabs_conte…" at bounding box center [223, 275] width 336 height 383
type textarea "initScrollAnim();"
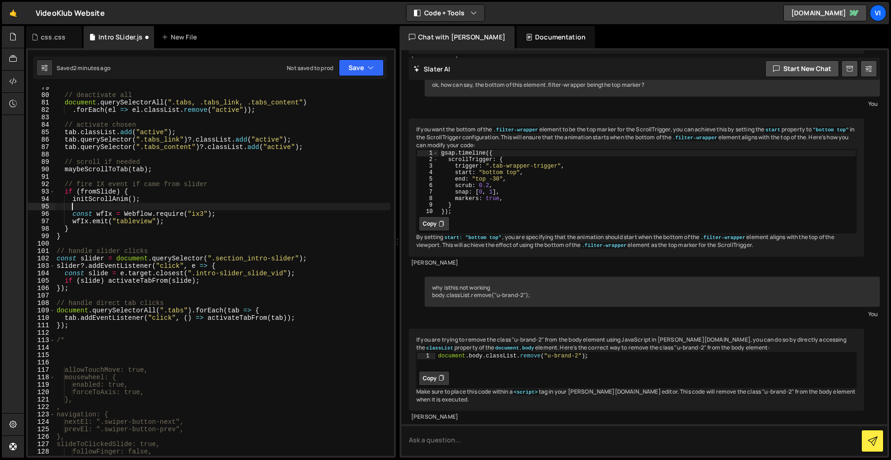
scroll to position [0, 0]
paste textarea
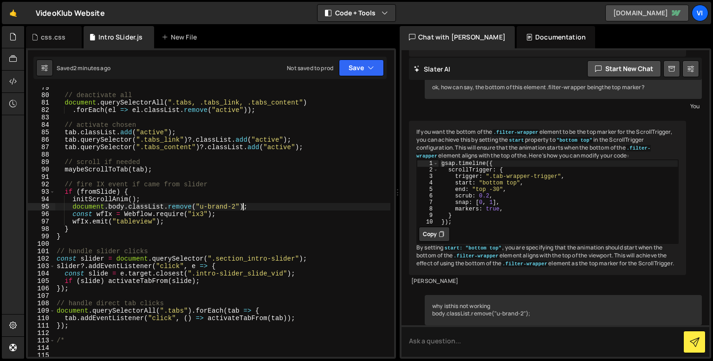
scroll to position [8782, 0]
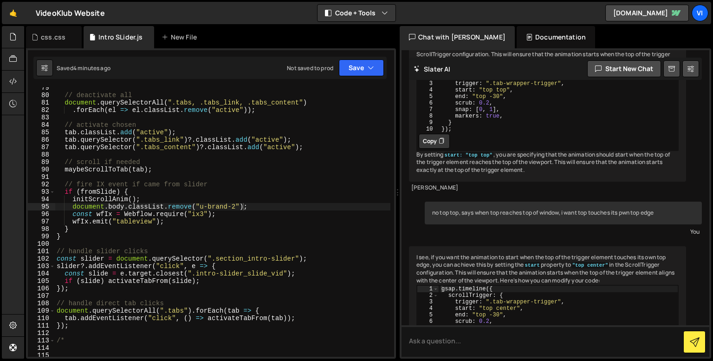
click at [72, 208] on div "// deactivate all document . querySelectorAll ( ".tabs, .tabs_link, .tabs_conte…" at bounding box center [223, 226] width 336 height 284
click at [395, 172] on div "// document.body.classList.remove("u-brand-2"); 79 80 81 82 83 84 85 86 87 88 8…" at bounding box center [211, 203] width 370 height 310
click at [398, 173] on div "Files New File Javascript files 2 Intro SLider.js 0 CSS files css.css 0 Copy sh…" at bounding box center [368, 192] width 689 height 333
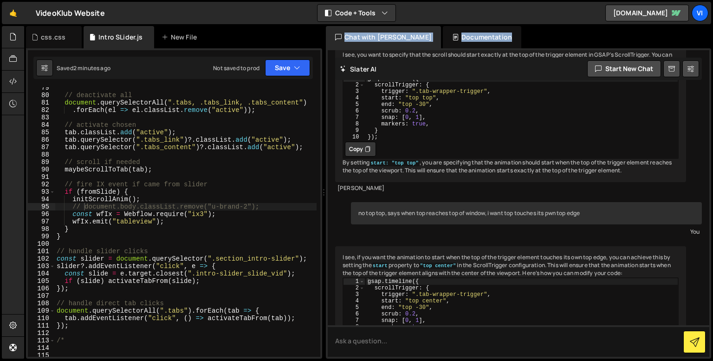
scroll to position [8541, 0]
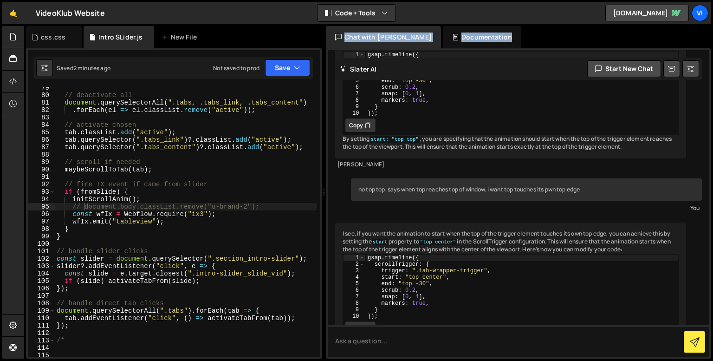
drag, startPoint x: 398, startPoint y: 173, endPoint x: 489, endPoint y: 169, distance: 91.5
click at [489, 169] on div "Files New File Javascript files 2 Intro SLider.js 0 CSS files css.css 0 Copy sh…" at bounding box center [368, 192] width 689 height 333
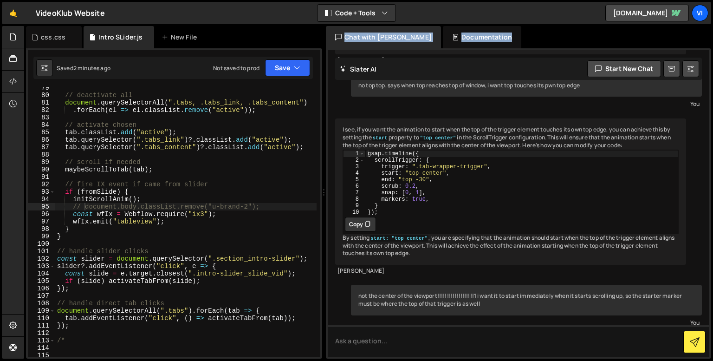
scroll to position [8437, 0]
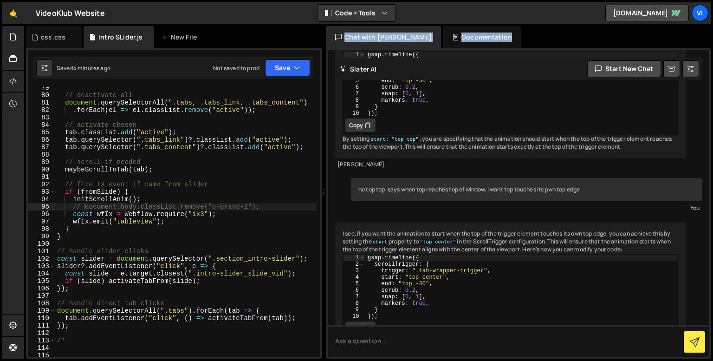
click at [85, 204] on div "// deactivate all document . querySelectorAll ( ".tabs, .tabs_link, .tabs_conte…" at bounding box center [185, 226] width 261 height 284
type textarea "document.body.classList.remove("u-brand-2");"
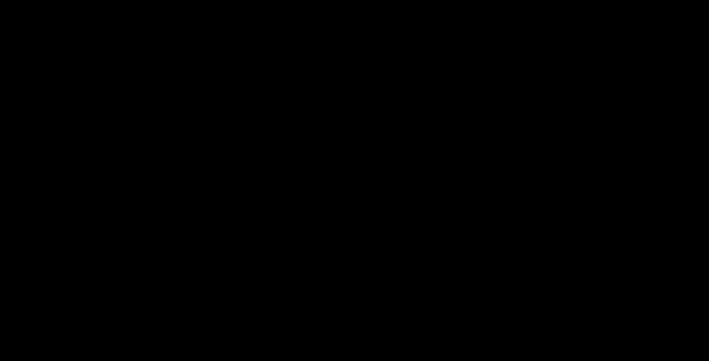
scroll to position [117, 0]
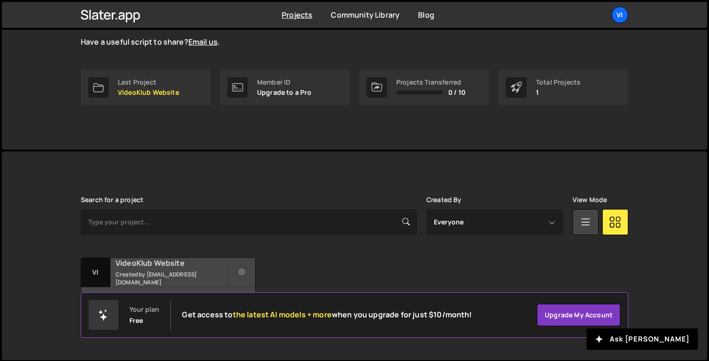
click at [154, 258] on div "VideoKlub Website Created by [EMAIL_ADDRESS][DOMAIN_NAME]" at bounding box center [168, 272] width 174 height 29
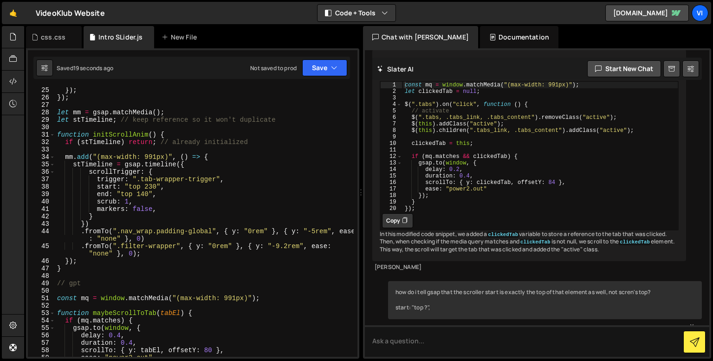
scroll to position [179, 0]
click at [566, 349] on textarea at bounding box center [537, 341] width 344 height 32
paste textarea "width: "300%";"
type textarea "is width: "300%"; correct in css?"
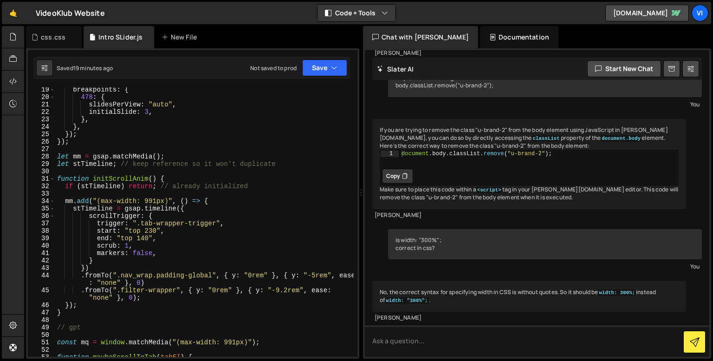
scroll to position [0, 0]
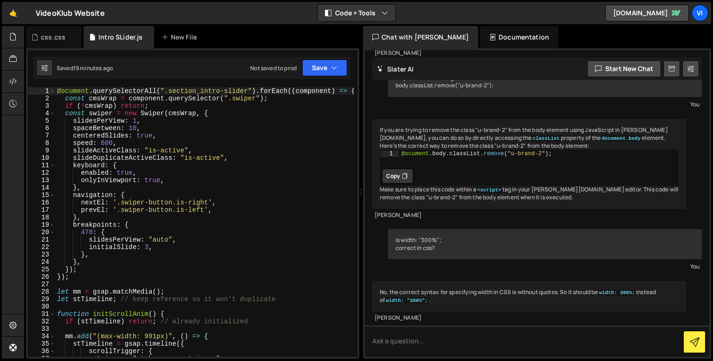
click at [73, 102] on div "document . querySelectorAll ( ".section_intro-slider" ) . forEach (( component …" at bounding box center [204, 229] width 298 height 284
type textarea "document.querySelectorAll(".section_intro-slider").forEach((component) => {"
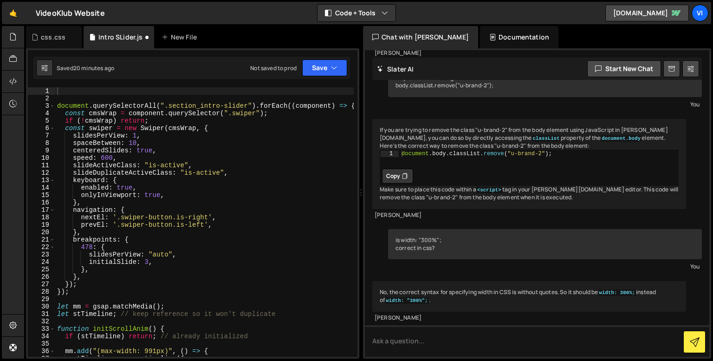
click at [58, 92] on div "document . querySelectorAll ( ".section_intro-slider" ) . forEach (( component …" at bounding box center [204, 229] width 298 height 284
paste textarea
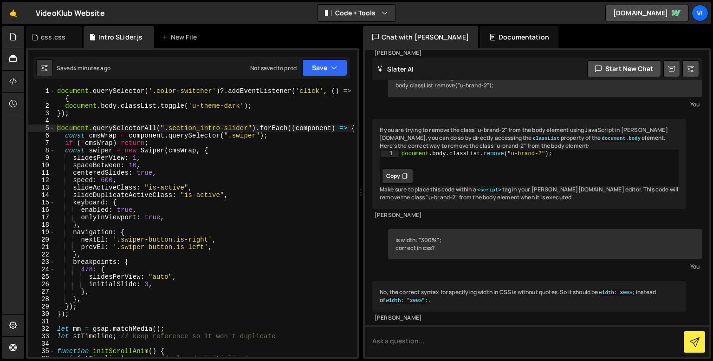
click at [152, 112] on div "document . querySelector ( '.color-switcher' ) ?. addEventListener ( 'click' , …" at bounding box center [204, 233] width 298 height 292
click at [123, 115] on div "document . querySelector ( '.color-switcher' ) ?. addEventListener ( 'click' , …" at bounding box center [204, 233] width 298 height 292
click at [84, 128] on div "document . querySelector ( '.color-switcher' ) ?. addEventListener ( 'click' , …" at bounding box center [204, 233] width 298 height 292
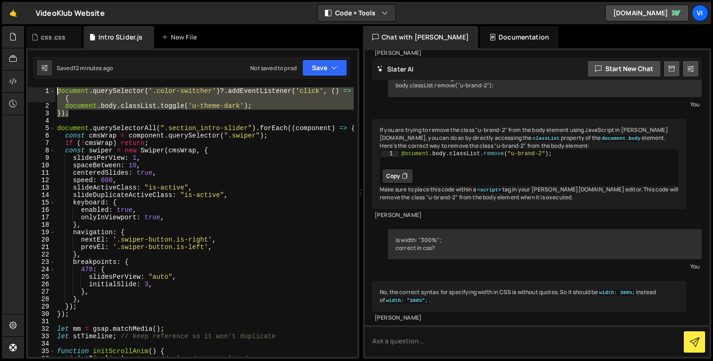
drag, startPoint x: 75, startPoint y: 116, endPoint x: 44, endPoint y: 89, distance: 40.8
click at [44, 89] on div "document.querySelectorAll(".section_intro-slider").forEach((component) => { 1 2…" at bounding box center [193, 221] width 330 height 269
type textarea "document.querySelector('.color-switcher')?.addEventListener('click', () => { do…"
paste textarea
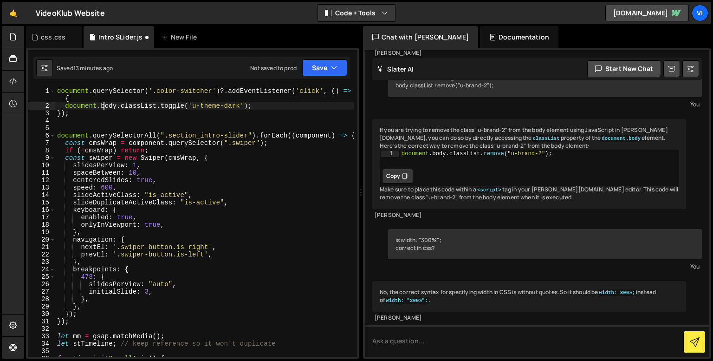
click at [103, 103] on div "document . querySelector ( '.color-switcher' ) ?. addEventListener ( 'click' , …" at bounding box center [204, 233] width 298 height 292
paste textarea "page-wrapper"
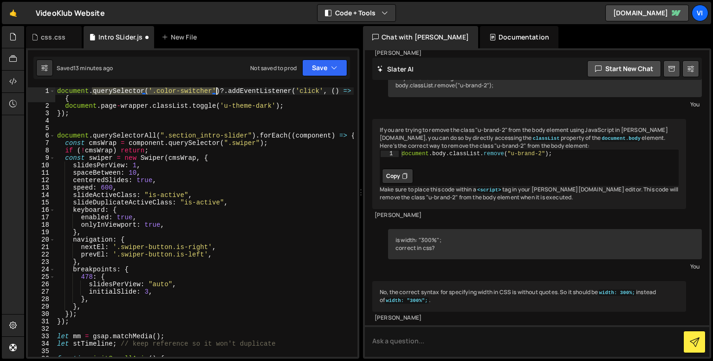
drag, startPoint x: 92, startPoint y: 89, endPoint x: 214, endPoint y: 91, distance: 122.1
click at [214, 91] on div "document . querySelector ( '.color-switcher' ) ?. addEventListener ( 'click' , …" at bounding box center [204, 233] width 298 height 292
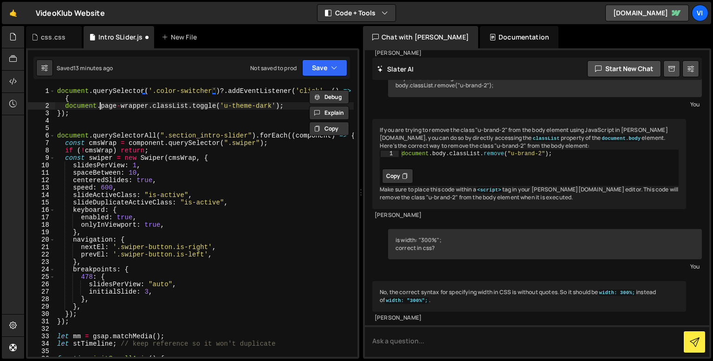
click at [98, 107] on div "document . querySelector ( '.color-switcher' ) ?. addEventListener ( 'click' , …" at bounding box center [204, 233] width 298 height 292
paste textarea "querySelector('.color-switcher')"
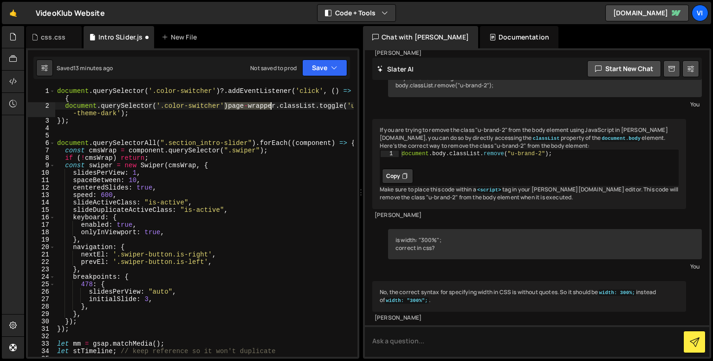
drag, startPoint x: 223, startPoint y: 107, endPoint x: 269, endPoint y: 105, distance: 46.0
click at [269, 105] on div "document . querySelector ( '.color-switcher' ) ?. addEventListener ( 'click' , …" at bounding box center [204, 233] width 298 height 292
drag, startPoint x: 214, startPoint y: 105, endPoint x: 161, endPoint y: 105, distance: 52.9
click at [161, 105] on div "document . querySelector ( '.color-switcher' ) ?. addEventListener ( 'click' , …" at bounding box center [204, 233] width 298 height 292
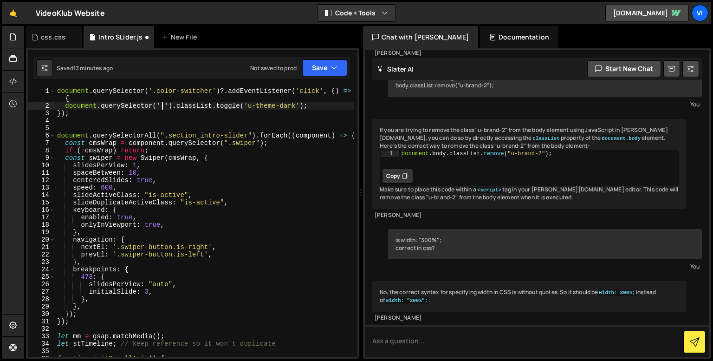
type textarea "document.querySelector('.body').classList.toggle('u-theme-dark');"
click at [157, 106] on div "document . querySelector ( '.color-switcher' ) ?. addEventListener ( 'click' , …" at bounding box center [204, 233] width 298 height 292
click at [152, 117] on div "document . querySelector ( '.color-switcher' ) ?. addEventListener ( 'click' , …" at bounding box center [204, 233] width 298 height 292
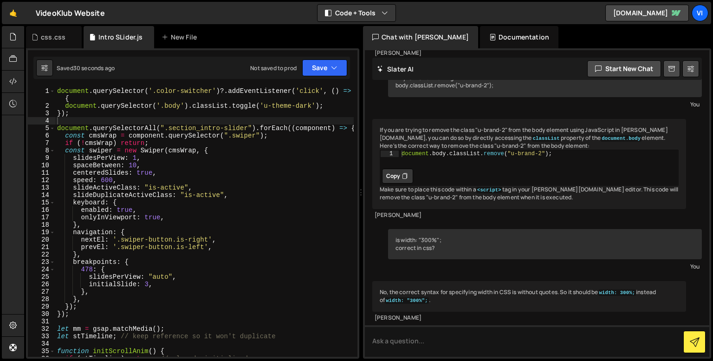
click at [169, 108] on div "document . querySelector ( '.color-switcher' ) ?. addEventListener ( 'click' , …" at bounding box center [204, 233] width 298 height 292
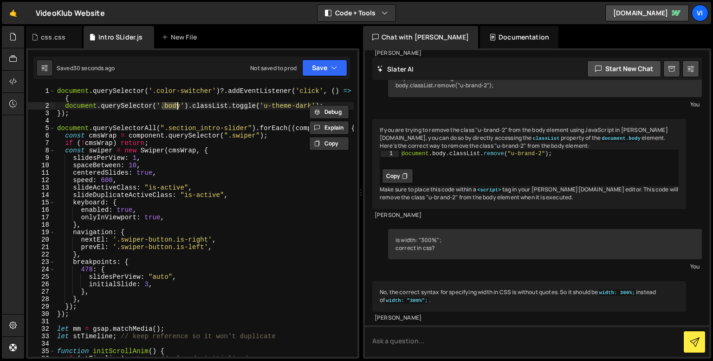
click at [169, 108] on div "document . querySelector ( '.color-switcher' ) ?. addEventListener ( 'click' , …" at bounding box center [204, 233] width 298 height 292
paste textarea "page-wrapper"
click at [171, 109] on div "document . querySelector ( '.color-switcher' ) ?. addEventListener ( 'click' , …" at bounding box center [204, 233] width 298 height 292
click at [181, 111] on div "document . querySelector ( '.color-switcher' ) ?. addEventListener ( 'click' , …" at bounding box center [204, 233] width 298 height 292
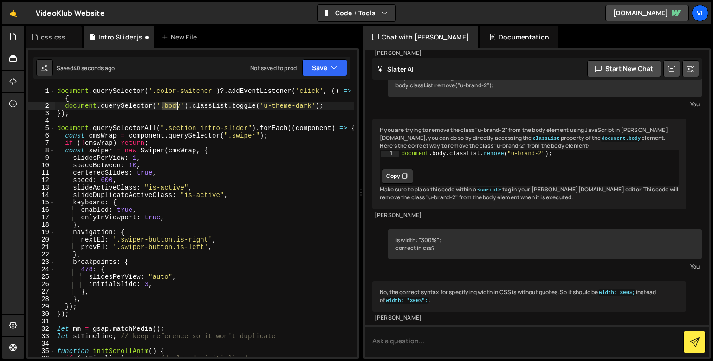
paste textarea "page-wrapper"
click at [118, 114] on div "document . querySelector ( '.color-switcher' ) ?. addEventListener ( 'click' , …" at bounding box center [204, 233] width 298 height 292
click at [350, 107] on div "document . querySelector ( '.color-switcher' ) ?. addEventListener ( 'click' , …" at bounding box center [204, 233] width 298 height 292
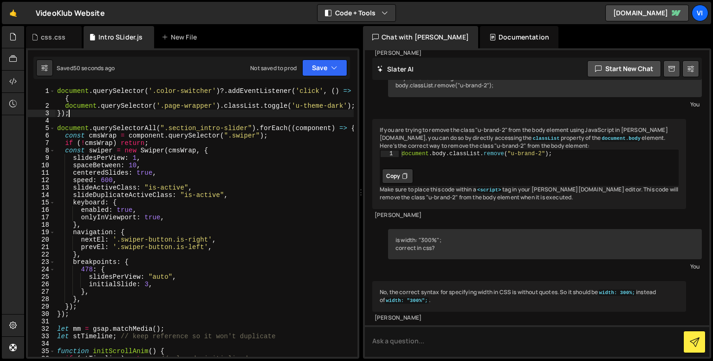
type textarea "document.querySelector('.page-wrapper').classList.toggle('u-theme-dark');"
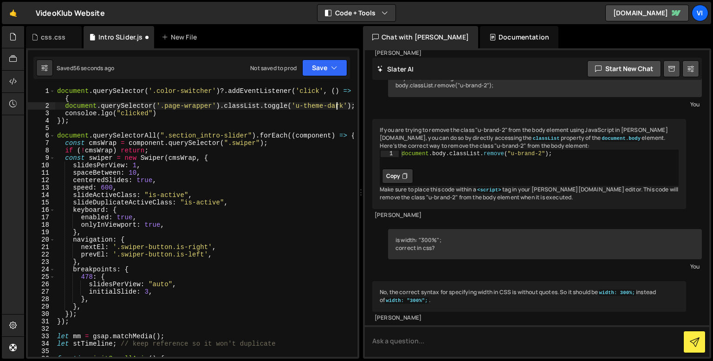
click at [90, 112] on div "document . querySelector ( '.color-switcher' ) ?. addEventListener ( 'click' , …" at bounding box center [204, 233] width 298 height 292
click at [103, 115] on div "document . querySelector ( '.color-switcher' ) ?. addEventListener ( 'click' , …" at bounding box center [204, 233] width 298 height 292
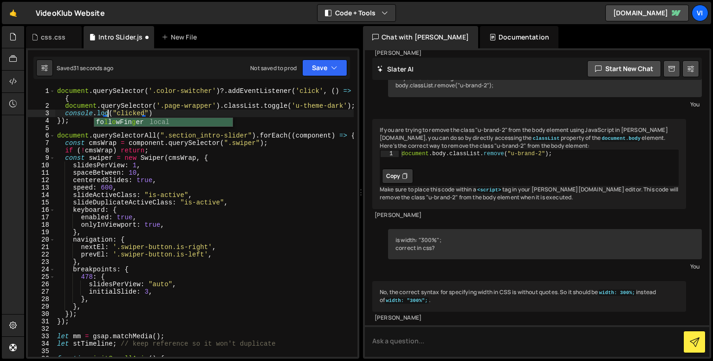
scroll to position [0, 4]
type textarea "console.log("clicked")"
click at [97, 129] on div "document . querySelector ( '.color-switcher' ) ?. addEventListener ( 'click' , …" at bounding box center [204, 233] width 298 height 292
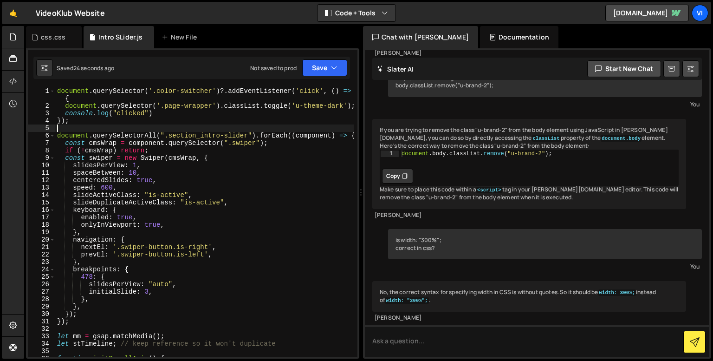
scroll to position [0, 0]
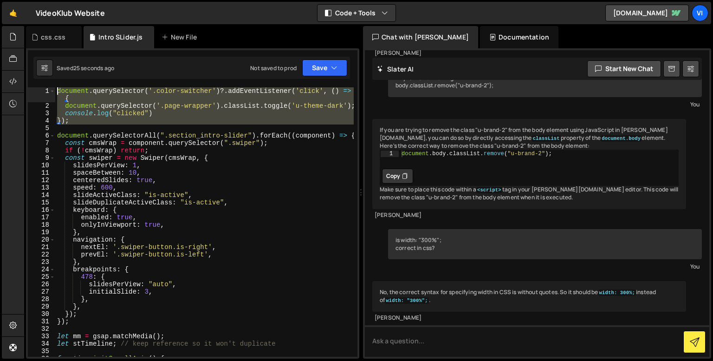
drag, startPoint x: 77, startPoint y: 124, endPoint x: 39, endPoint y: 84, distance: 55.2
click at [39, 84] on div "1 2 3 4 5 6 7 8 9 10 11 12 13 14 15 16 17 18 19 20 21 22 23 24 25 26 27 28 29 3…" at bounding box center [192, 203] width 333 height 310
type textarea "document.querySelector('.color-switcher')?.addEventListener('click', () => { do…"
click at [326, 96] on button "Debug" at bounding box center [329, 97] width 40 height 14
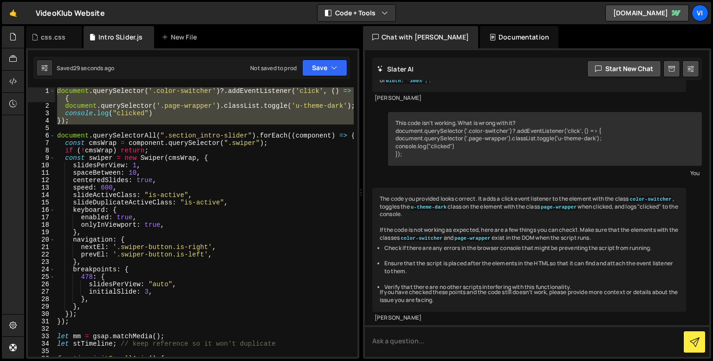
scroll to position [10324, 0]
click at [482, 347] on textarea at bounding box center [537, 341] width 344 height 32
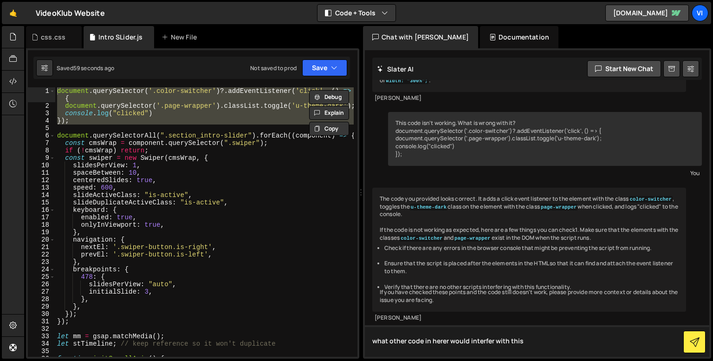
type textarea "what other code in herer would interfer with this?"
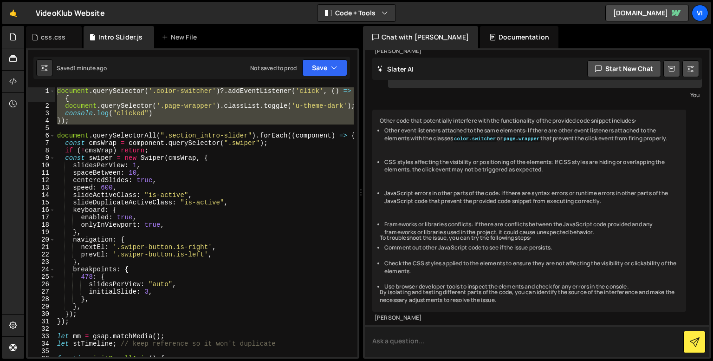
scroll to position [10630, 0]
drag, startPoint x: 197, startPoint y: 106, endPoint x: 99, endPoint y: 123, distance: 99.3
click at [197, 106] on div "document . querySelector ( '.color-switcher' ) ?. addEventListener ( 'click' , …" at bounding box center [204, 233] width 298 height 292
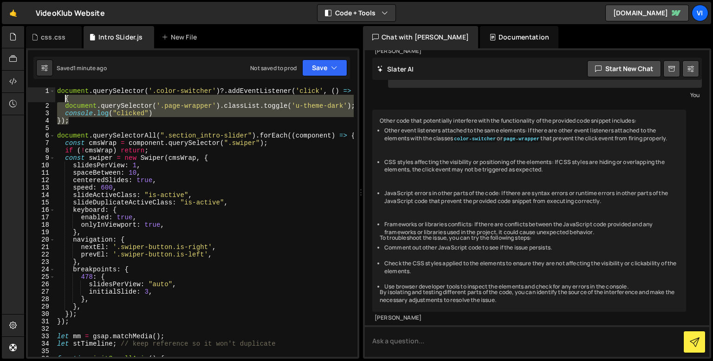
drag, startPoint x: 99, startPoint y: 123, endPoint x: 31, endPoint y: 94, distance: 74.1
click at [31, 94] on div "document.querySelector('.page-wrapper').classList.toggle('u-theme-dark'); 1 2 3…" at bounding box center [193, 221] width 330 height 269
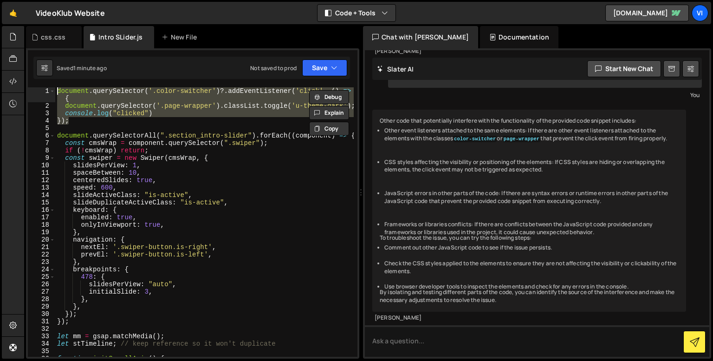
paste textarea "}"
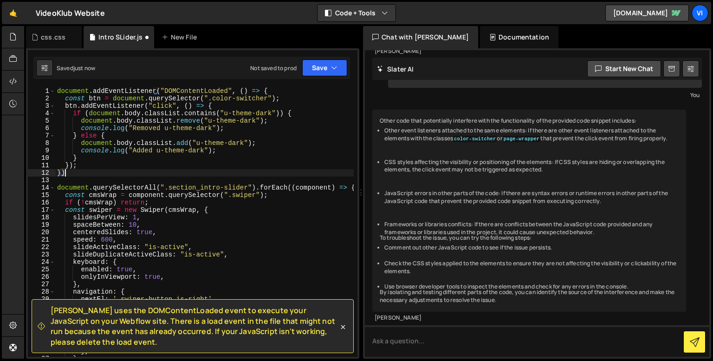
type textarea "}"
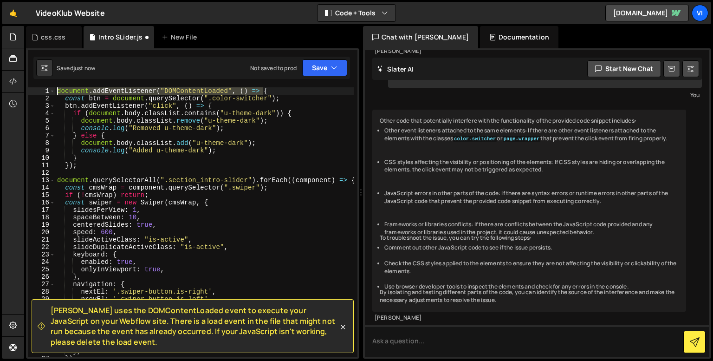
drag, startPoint x: 266, startPoint y: 91, endPoint x: 34, endPoint y: 84, distance: 231.7
click at [34, 84] on div "Slater uses the DOMContentLoaded event to execute your JavaScript on your Webfl…" at bounding box center [192, 203] width 333 height 310
type textarea "document.addEventListener("DOMContentLoaded", () => {"
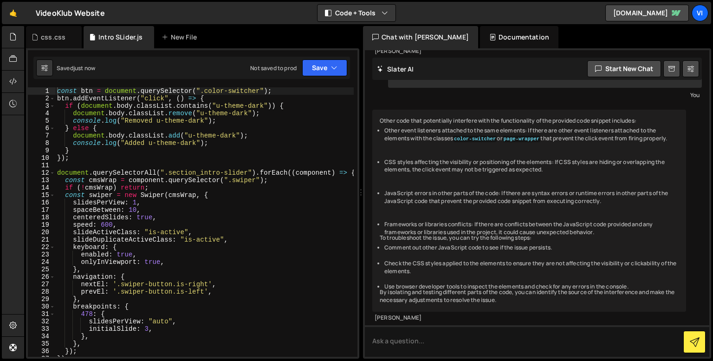
click at [322, 270] on div "const btn = document . querySelector ( ".color-switcher" ) ; btn . addEventList…" at bounding box center [204, 229] width 298 height 284
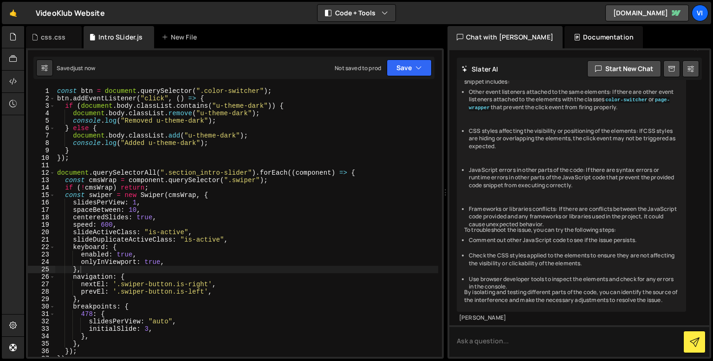
scroll to position [11286, 0]
drag, startPoint x: 360, startPoint y: 269, endPoint x: 441, endPoint y: 266, distance: 81.7
click at [441, 266] on div "Files New File Javascript files 2 Intro SLider.js 0 CSS files css.css 0 Copy sh…" at bounding box center [368, 192] width 689 height 333
type textarea "console.log("Added u-theme-dark");"
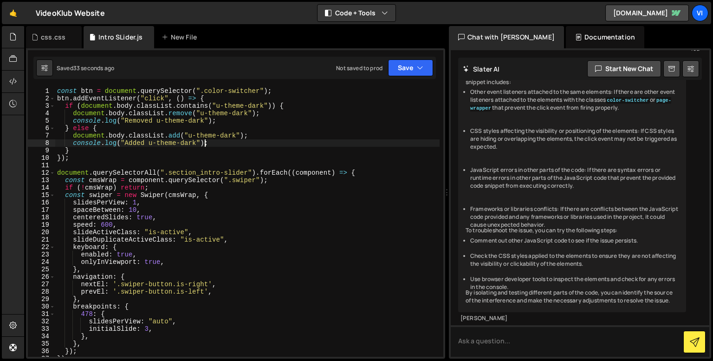
click at [227, 140] on div "const btn = document . querySelector ( ".color-switcher" ) ; btn . addEventList…" at bounding box center [247, 229] width 384 height 284
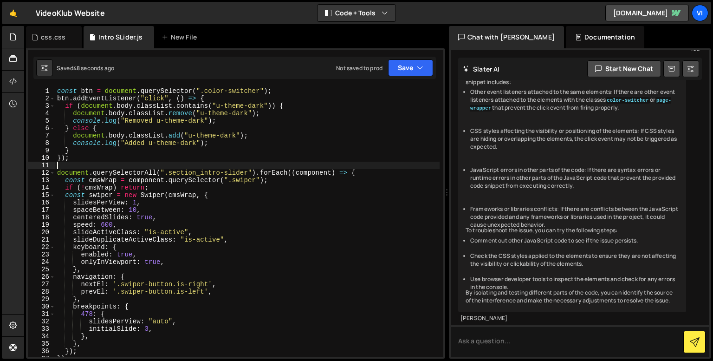
click at [77, 164] on div "const btn = document . querySelector ( ".color-switcher" ) ; btn . addEventList…" at bounding box center [247, 229] width 384 height 284
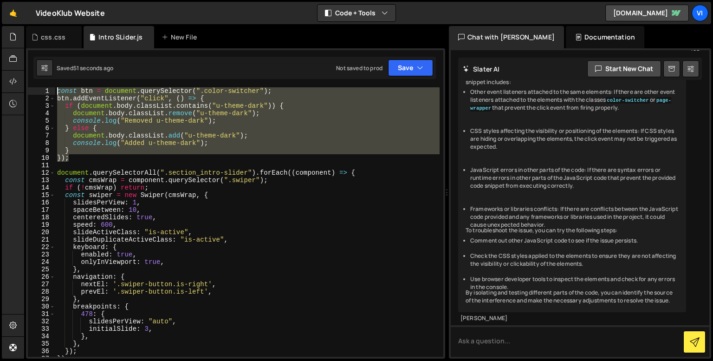
drag, startPoint x: 77, startPoint y: 160, endPoint x: 52, endPoint y: 90, distance: 74.7
click at [52, 90] on div "1 2 3 4 5 6 7 8 9 10 11 12 13 14 15 16 17 18 19 20 21 22 23 24 25 26 27 28 29 3…" at bounding box center [235, 221] width 415 height 269
type textarea "const btn = document.querySelector(".color-switcher"); btn.addEventListener("cl…"
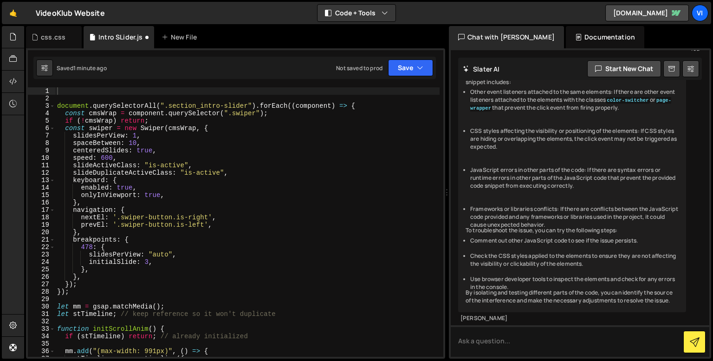
click at [302, 270] on div "document . querySelectorAll ( ".section_intro-slider" ) . forEach (( component …" at bounding box center [247, 229] width 384 height 284
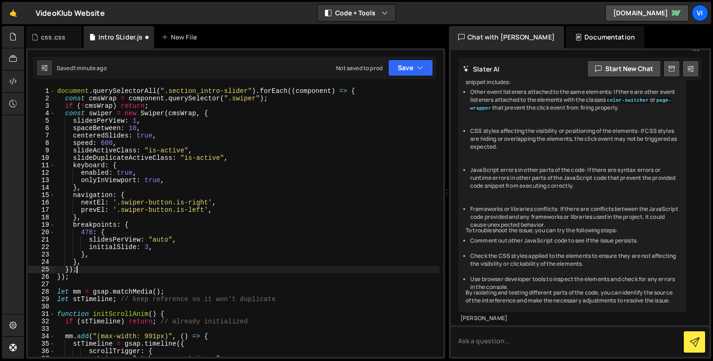
type textarea "});"
click at [493, 127] on li "CSS styles affecting the visibility or positioning of the elements: If CSS styl…" at bounding box center [574, 138] width 208 height 23
